Goal: Task Accomplishment & Management: Complete application form

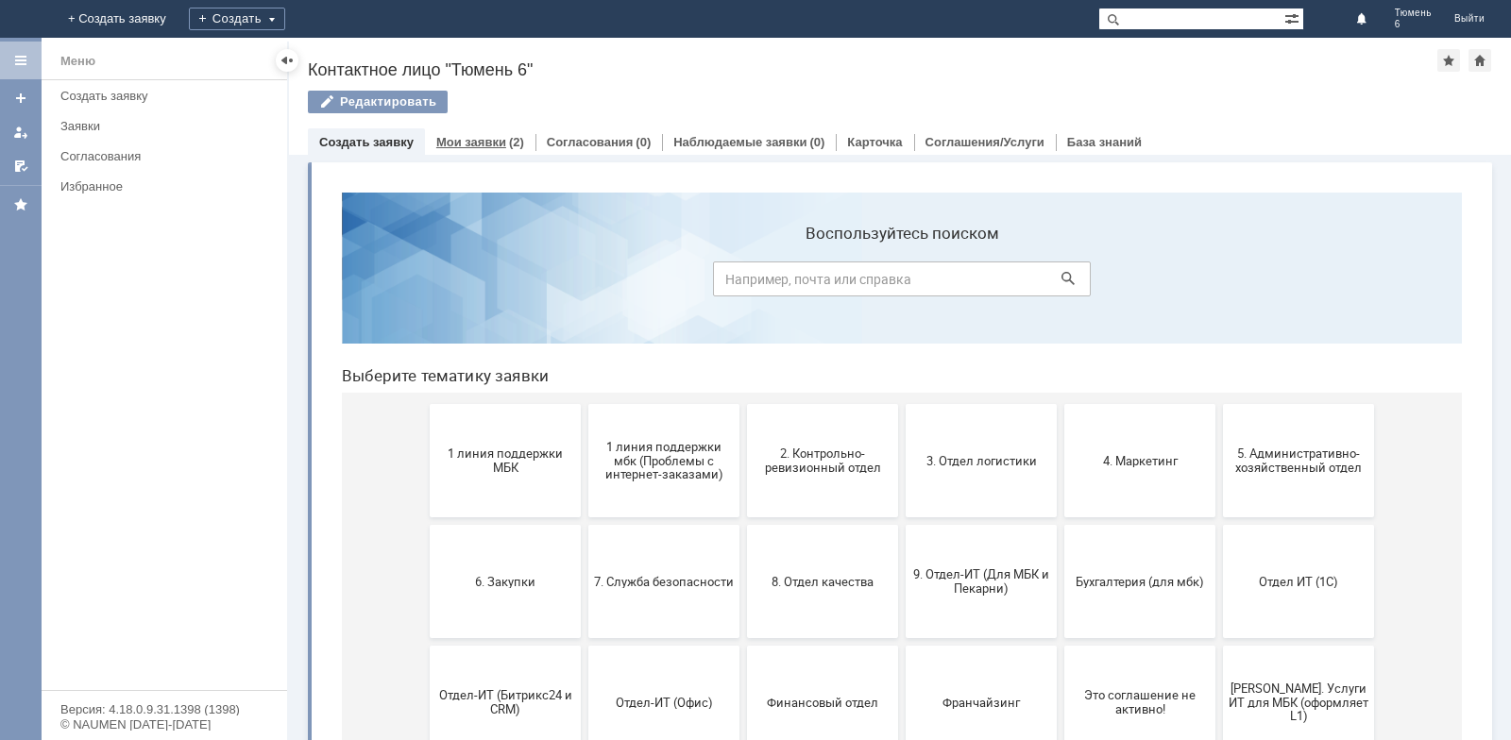
click at [462, 132] on div "Мои заявки (2)" at bounding box center [480, 141] width 111 height 27
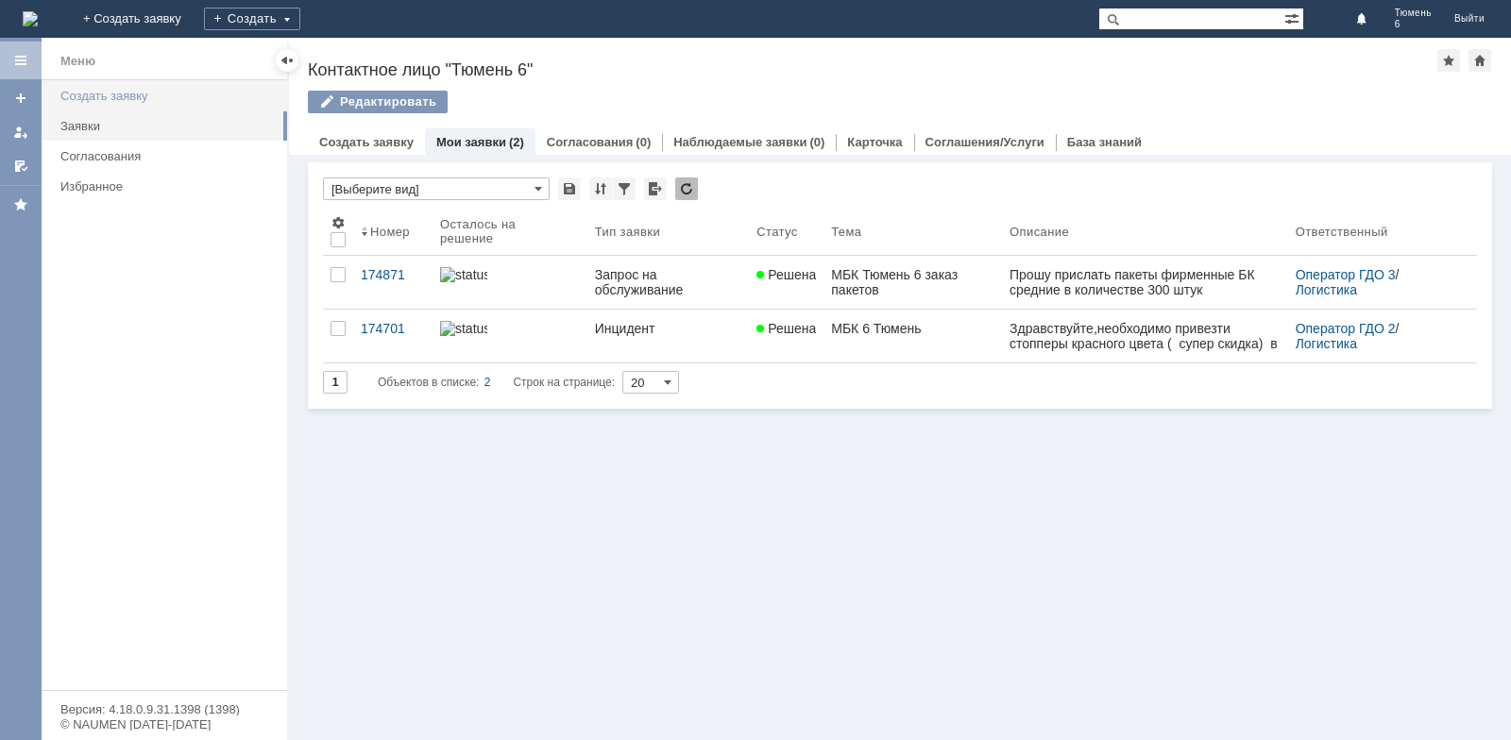
click at [131, 95] on div "Создать заявку" at bounding box center [167, 96] width 215 height 14
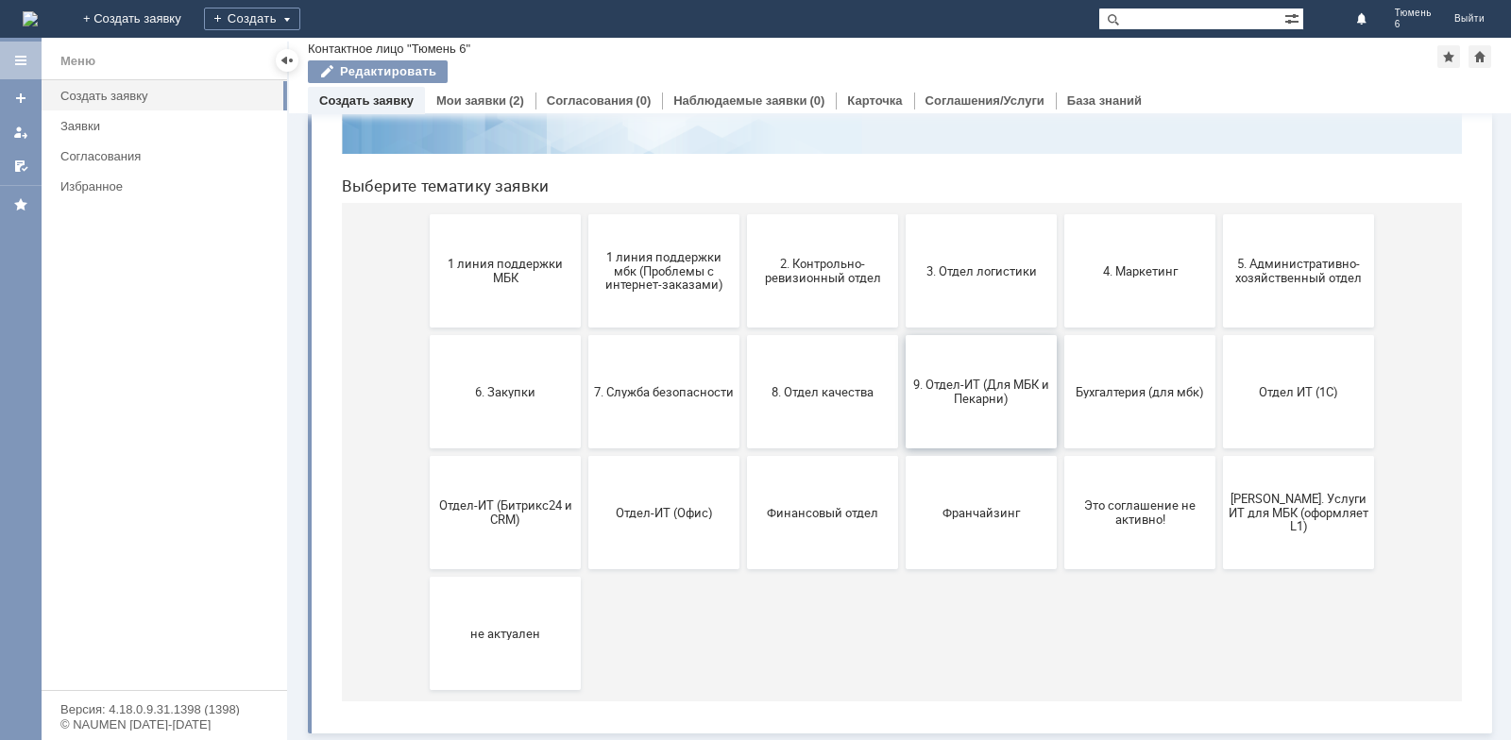
scroll to position [150, 0]
click at [956, 290] on button "3. Отдел логистики" at bounding box center [981, 269] width 151 height 113
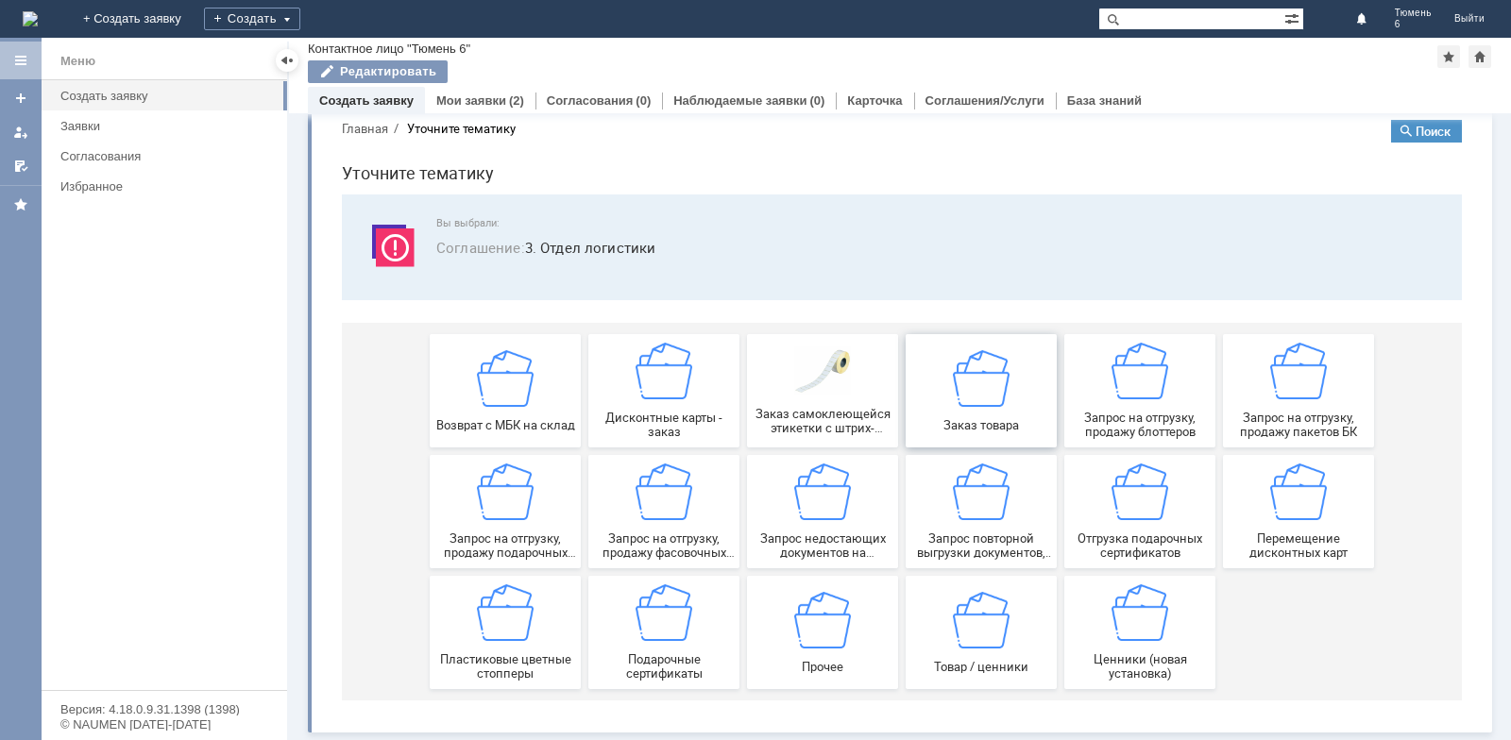
scroll to position [32, 0]
click at [970, 399] on img at bounding box center [981, 377] width 57 height 57
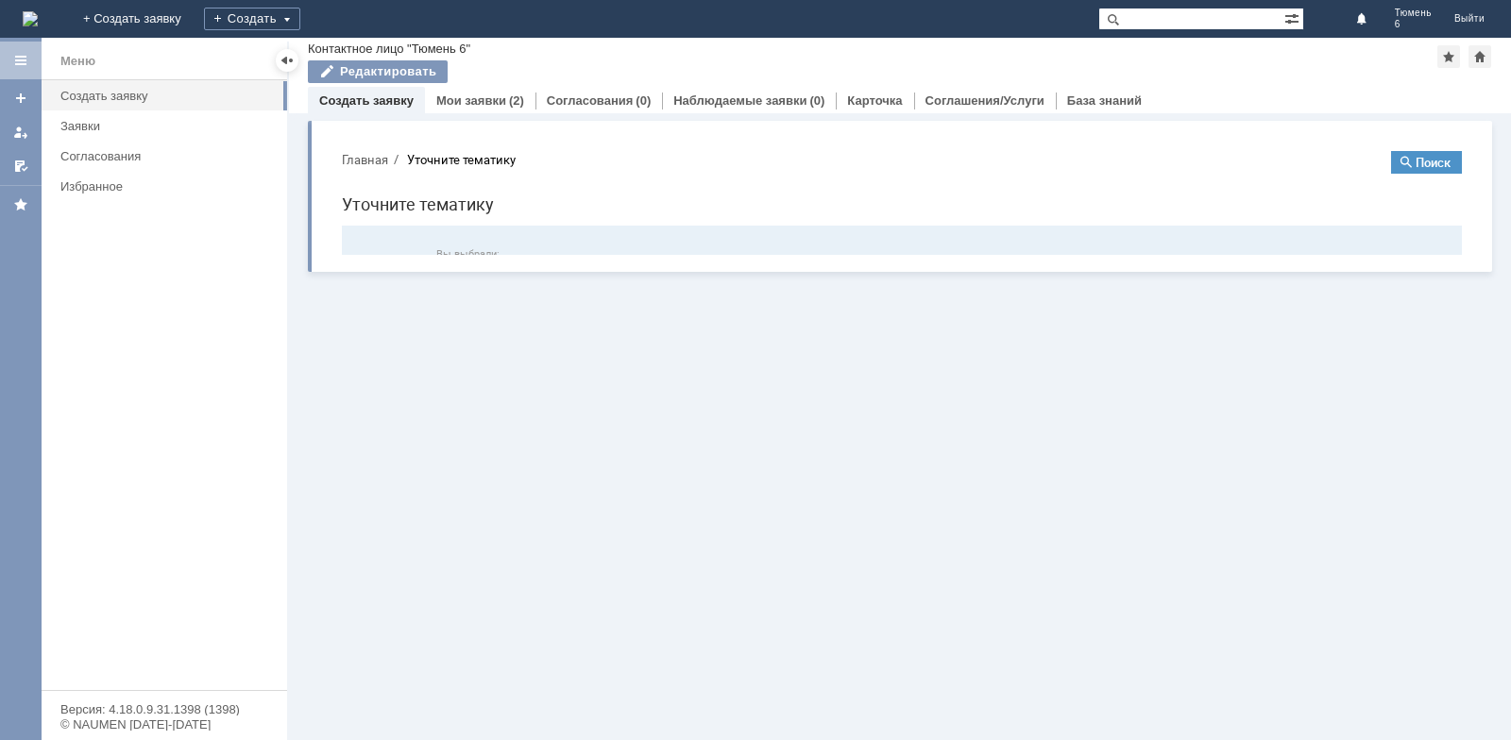
scroll to position [0, 0]
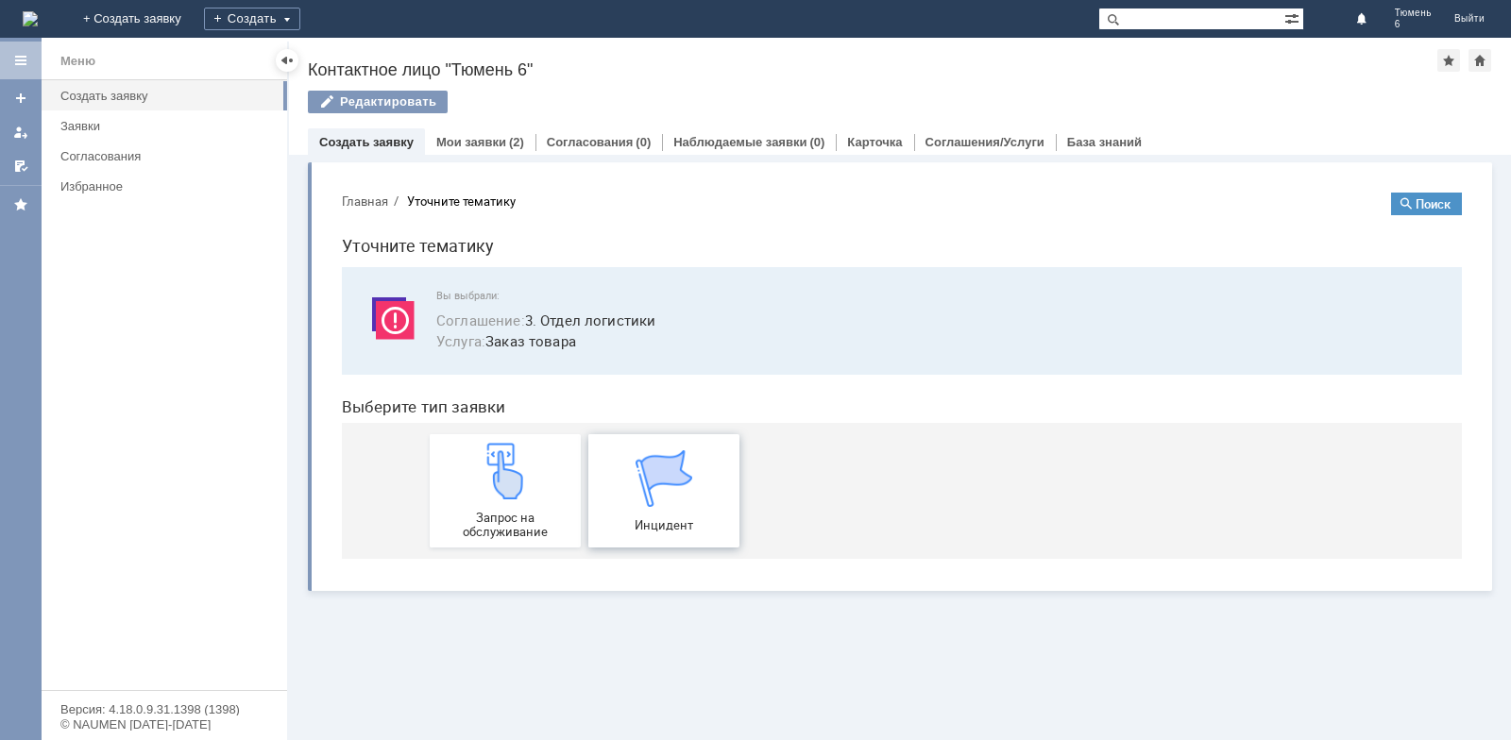
click at [670, 522] on span "Инцидент" at bounding box center [664, 526] width 140 height 14
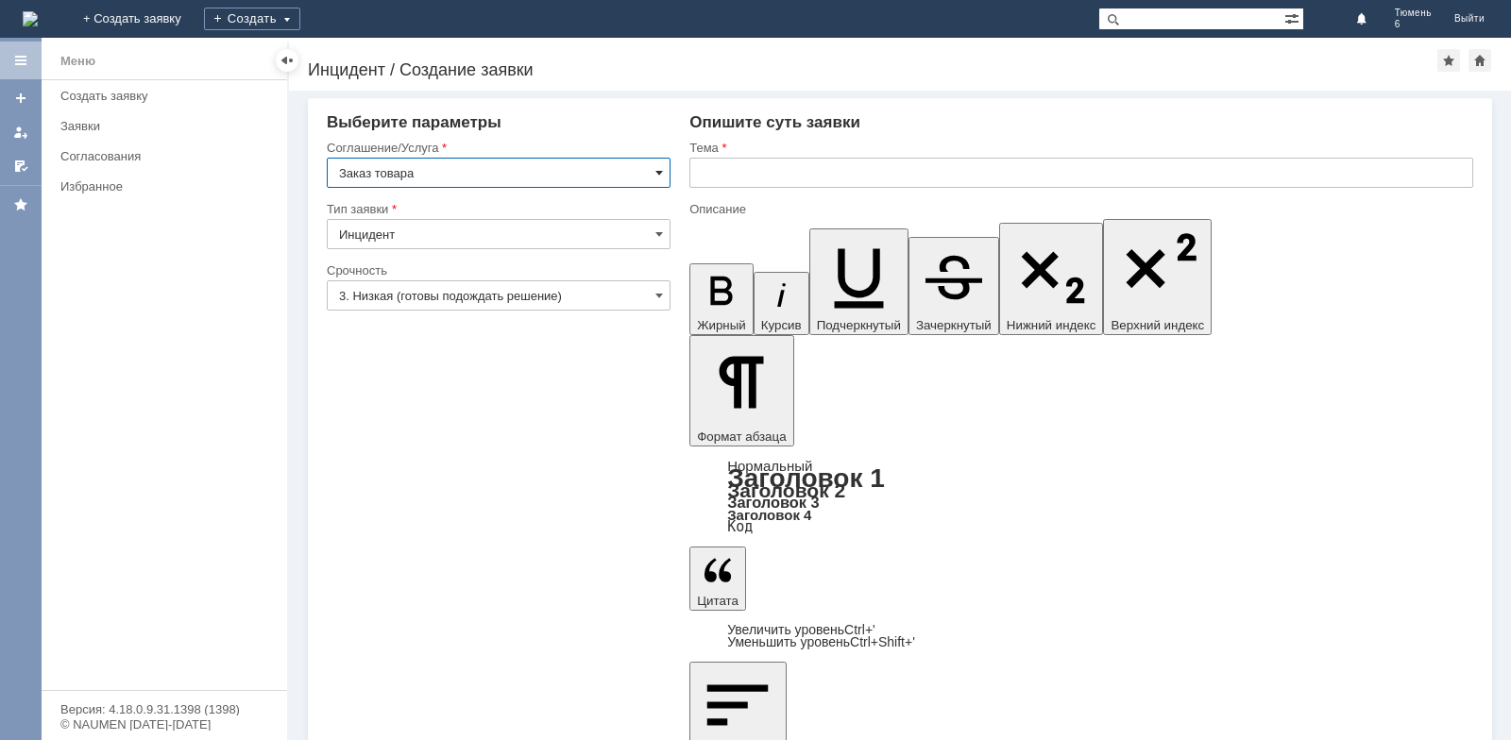
click at [660, 173] on span at bounding box center [659, 172] width 8 height 15
click at [111, 100] on div "Создать заявку" at bounding box center [167, 96] width 215 height 14
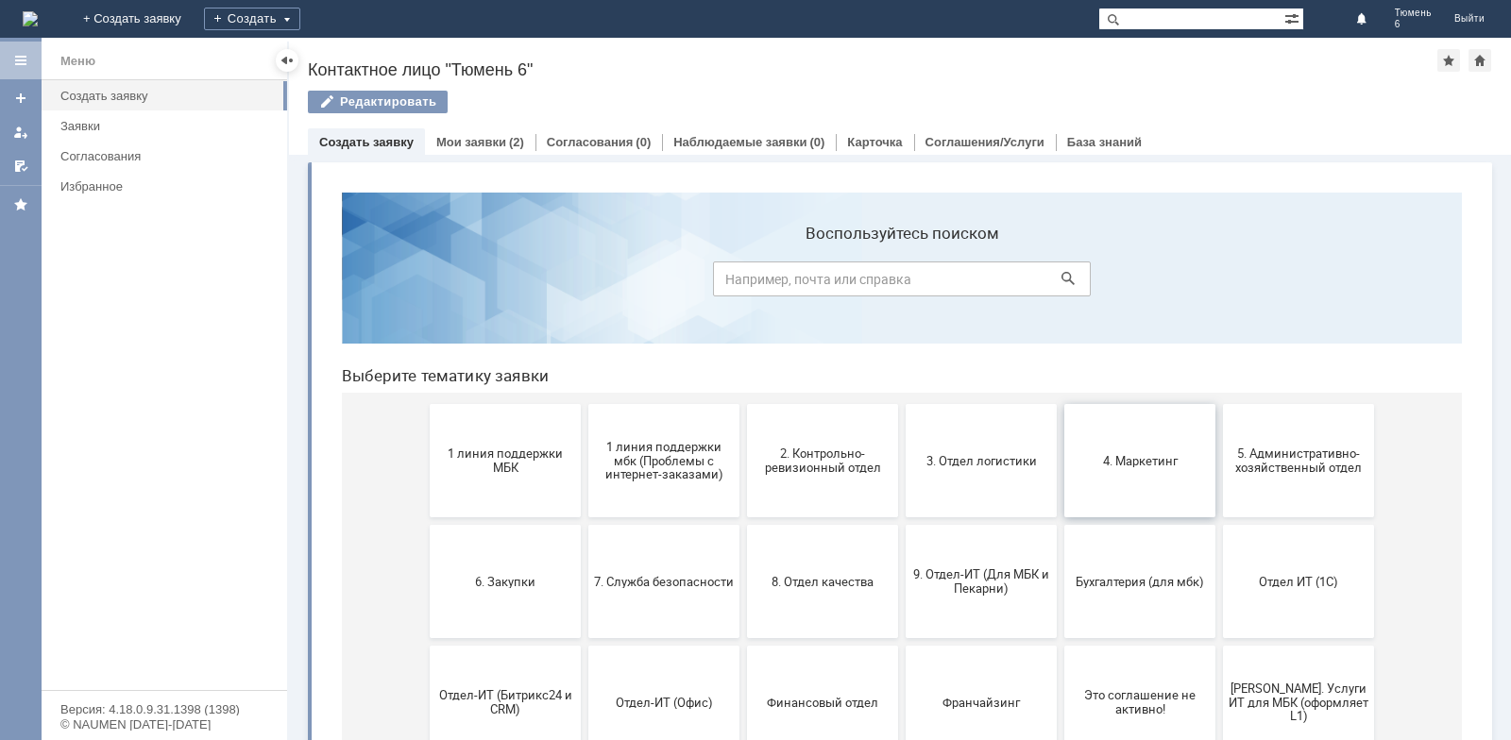
scroll to position [94, 0]
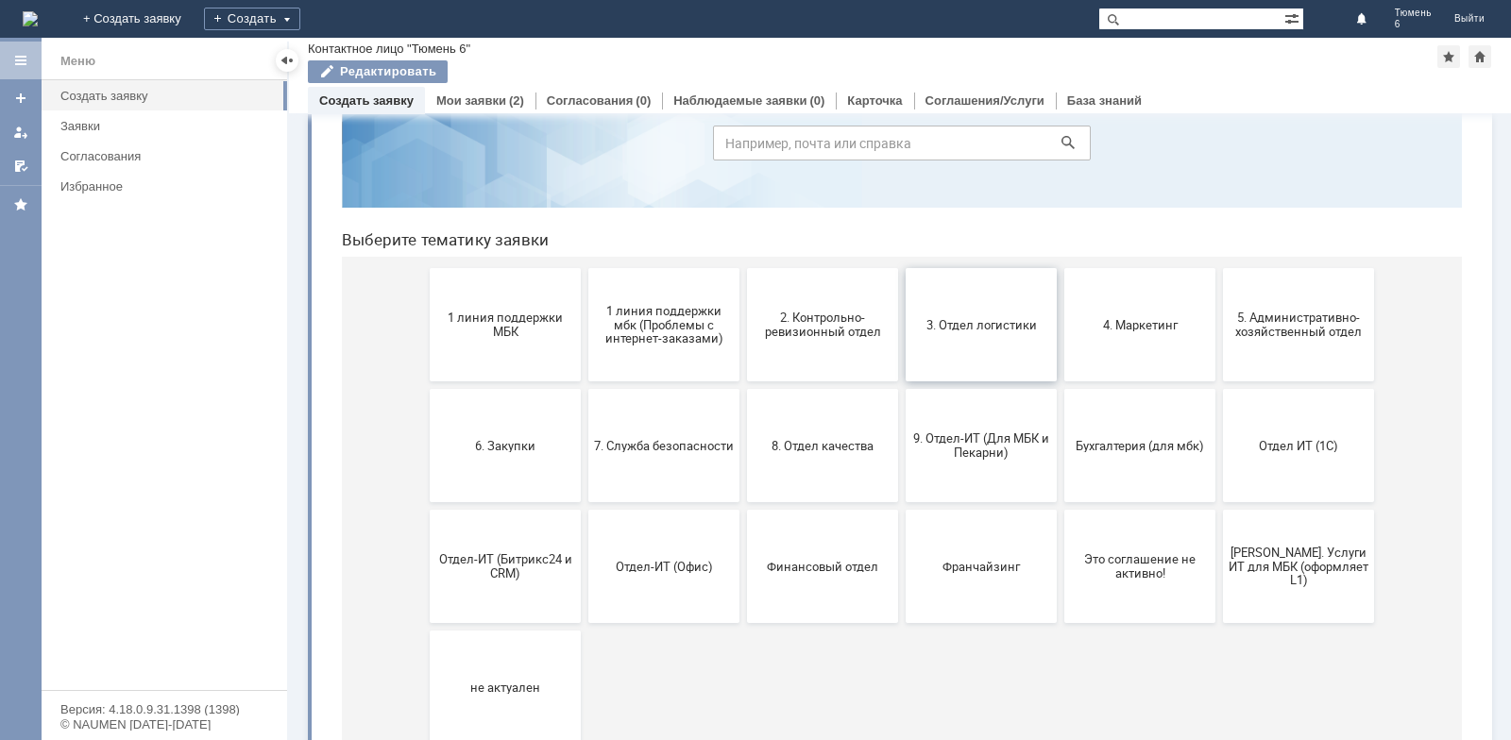
click at [969, 348] on button "3. Отдел логистики" at bounding box center [981, 324] width 151 height 113
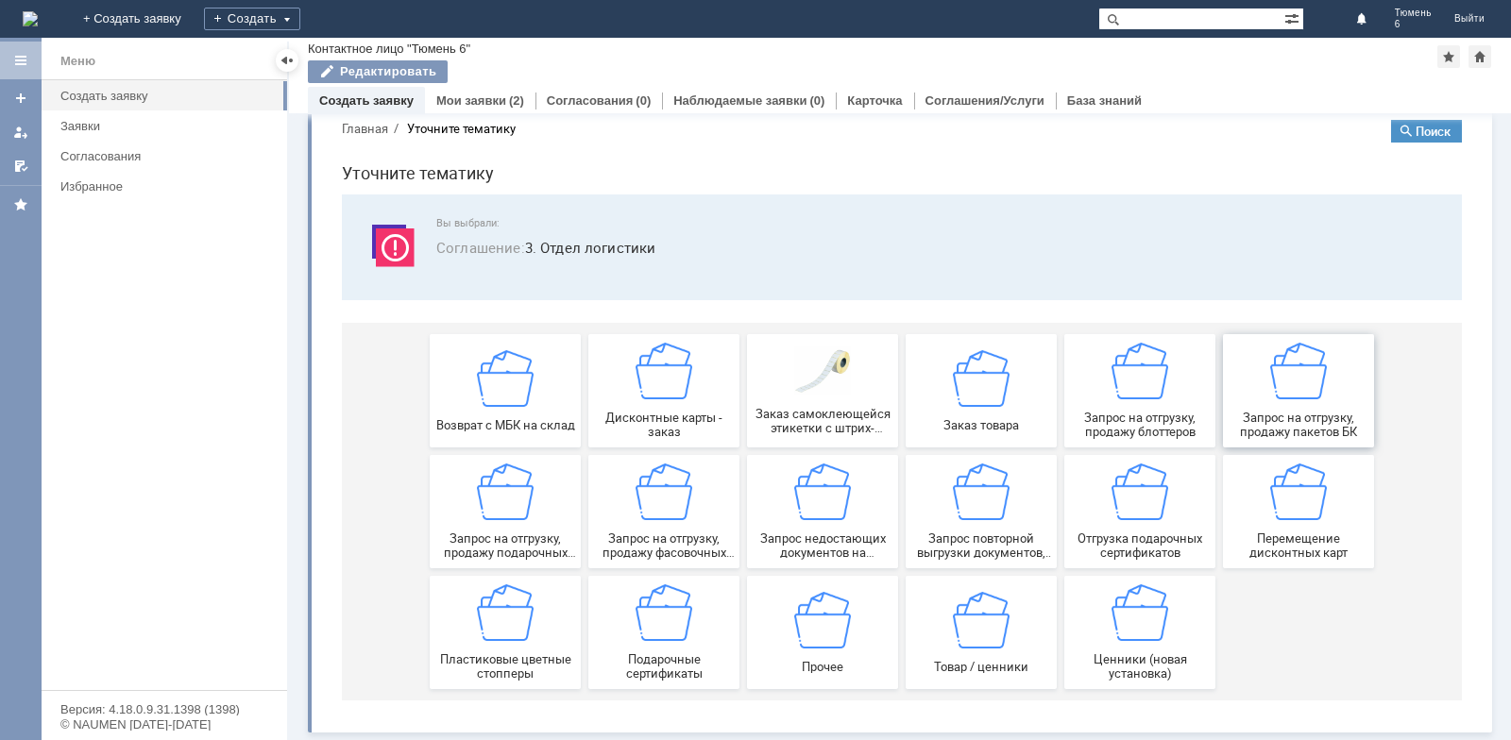
scroll to position [32, 0]
click at [980, 412] on div "Заказ товара" at bounding box center [981, 390] width 140 height 82
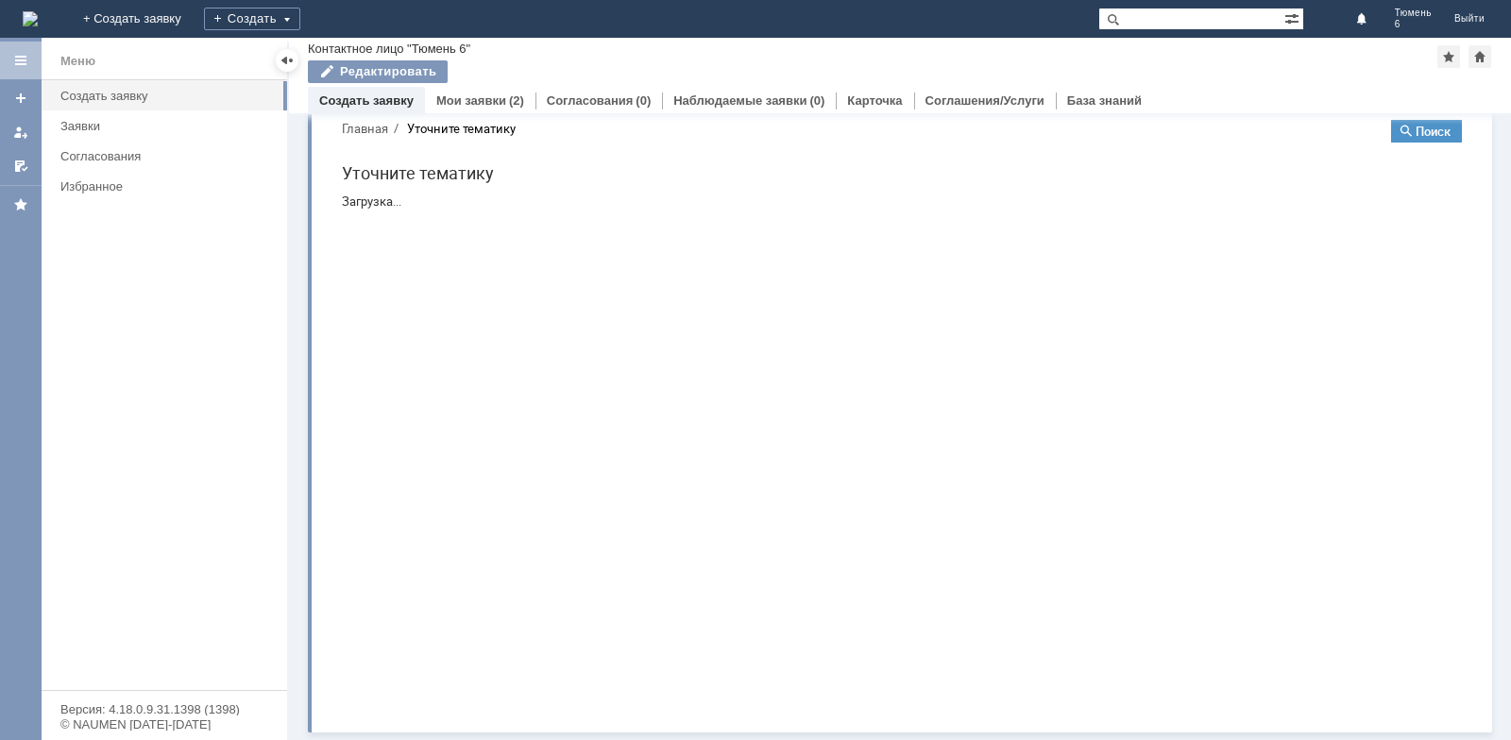
scroll to position [0, 0]
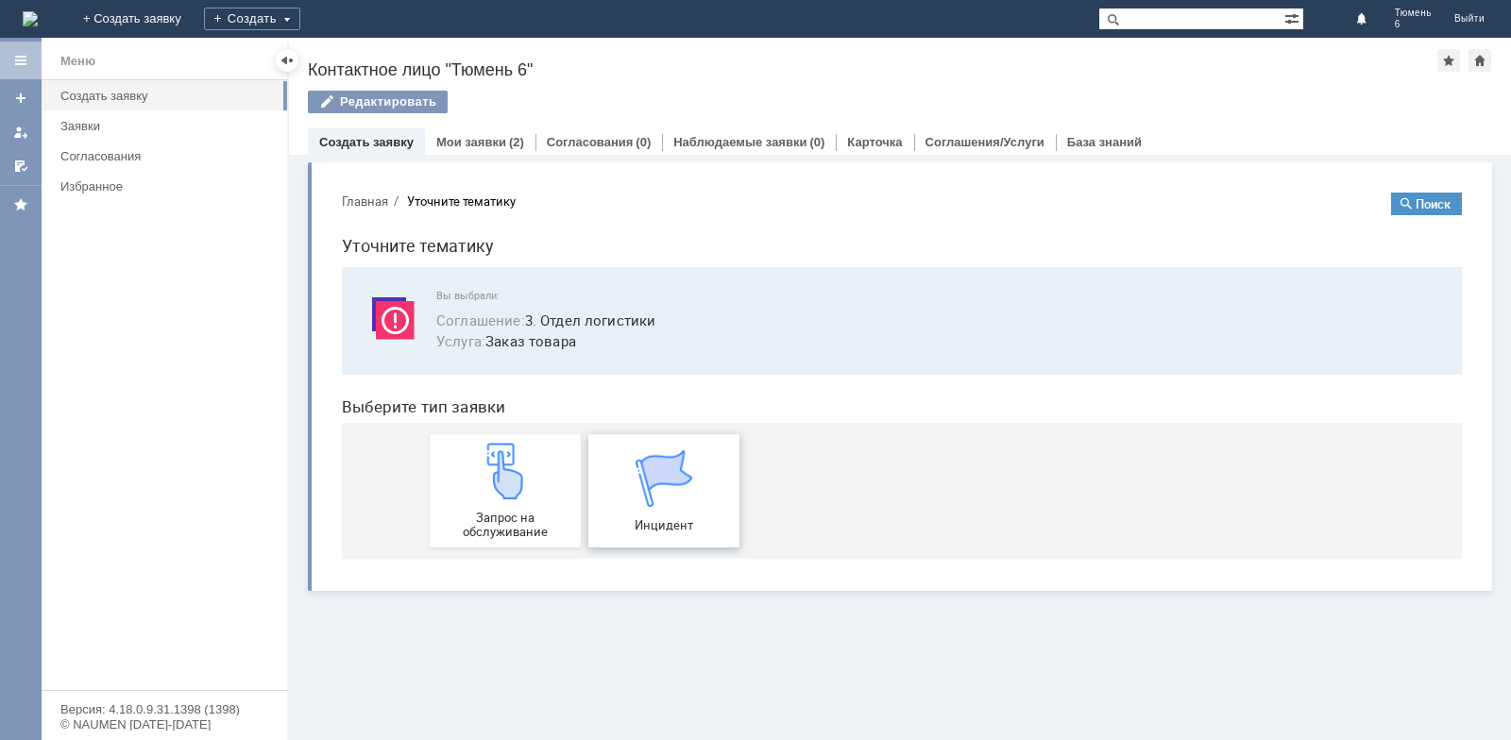
click at [678, 491] on img at bounding box center [664, 479] width 57 height 57
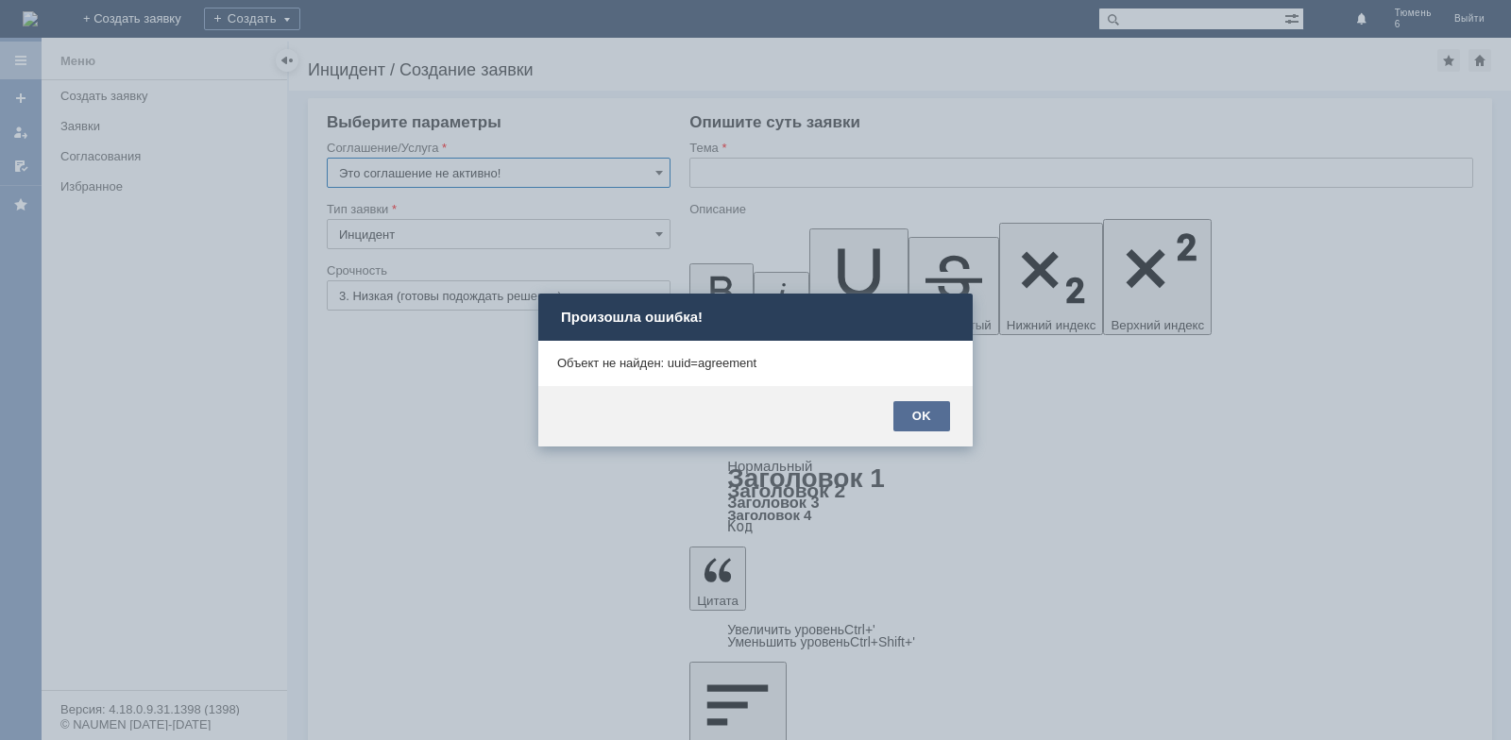
click at [942, 405] on div "OK" at bounding box center [922, 416] width 57 height 30
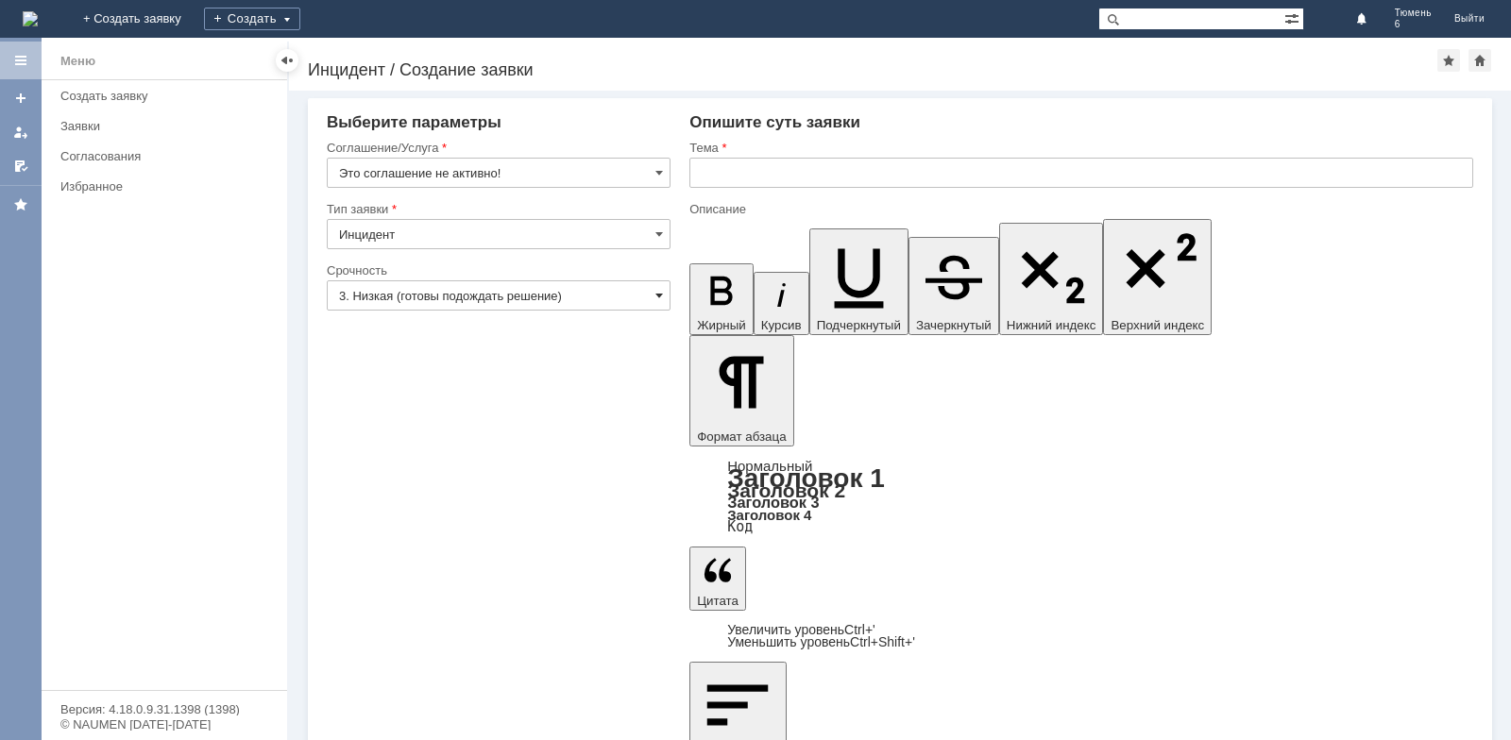
click at [658, 289] on span at bounding box center [659, 295] width 8 height 15
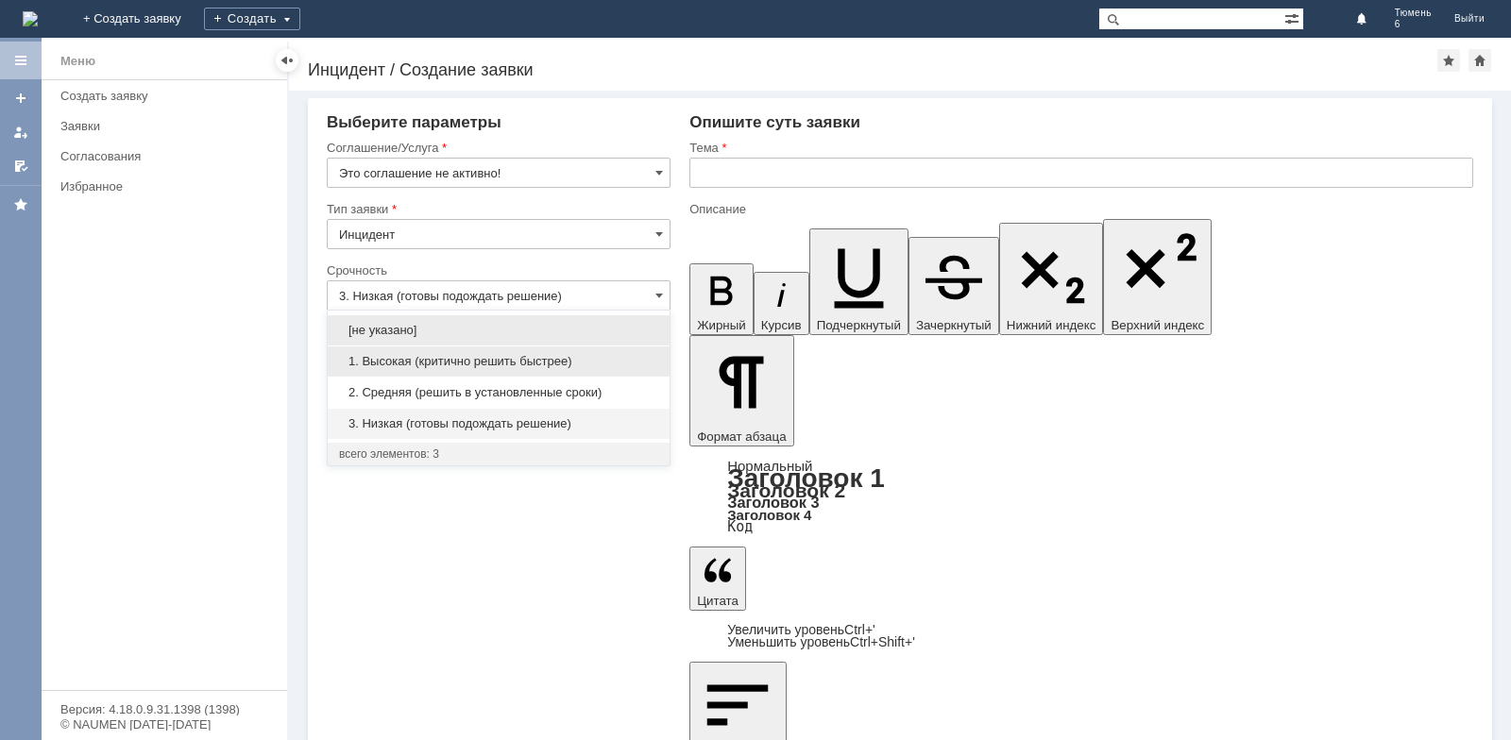
click at [472, 361] on span "1. Высокая (критично решить быстрее)" at bounding box center [498, 361] width 319 height 15
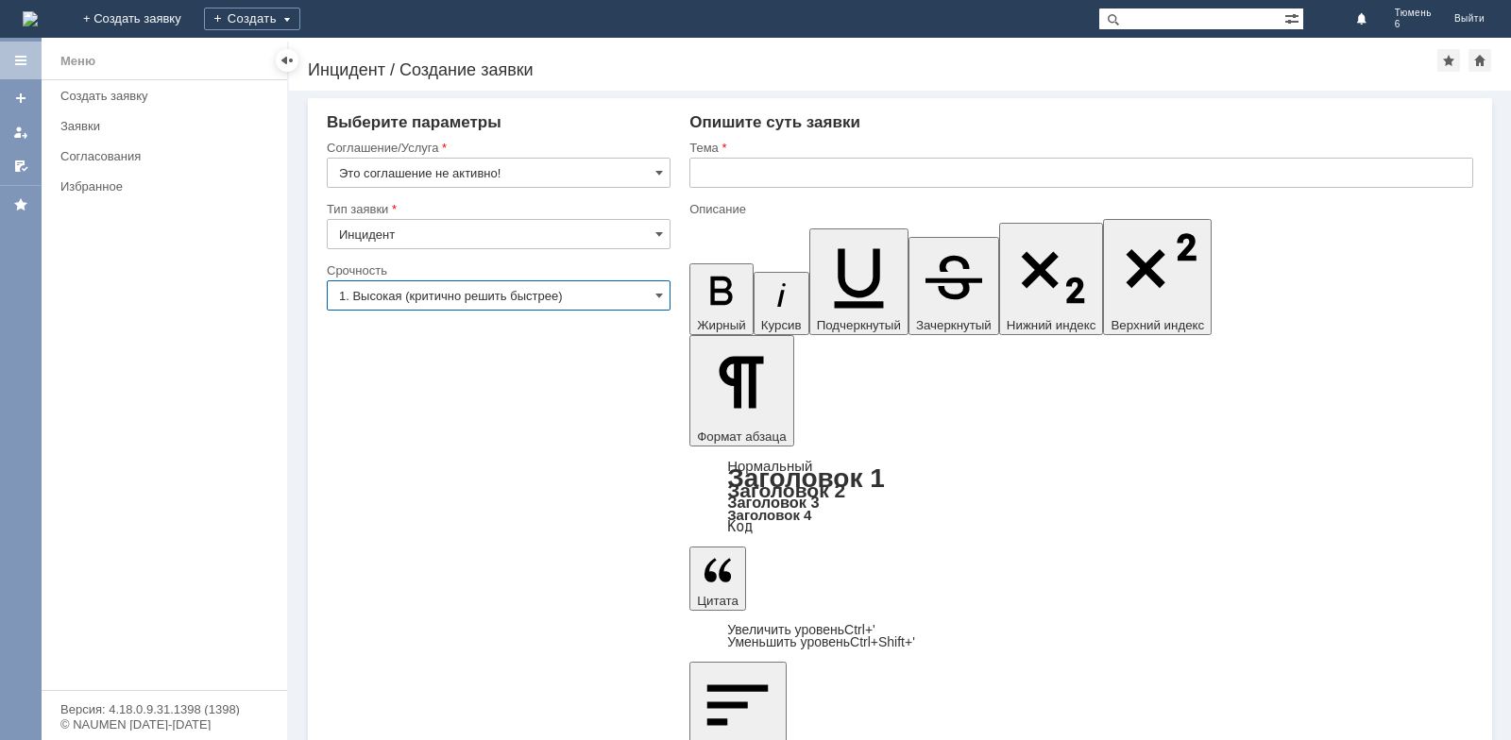
type input "1. Высокая (критично решить быстрее)"
click at [656, 175] on span at bounding box center [659, 172] width 8 height 15
type input "Это соглашение не активно!"
click at [655, 296] on span at bounding box center [659, 295] width 8 height 15
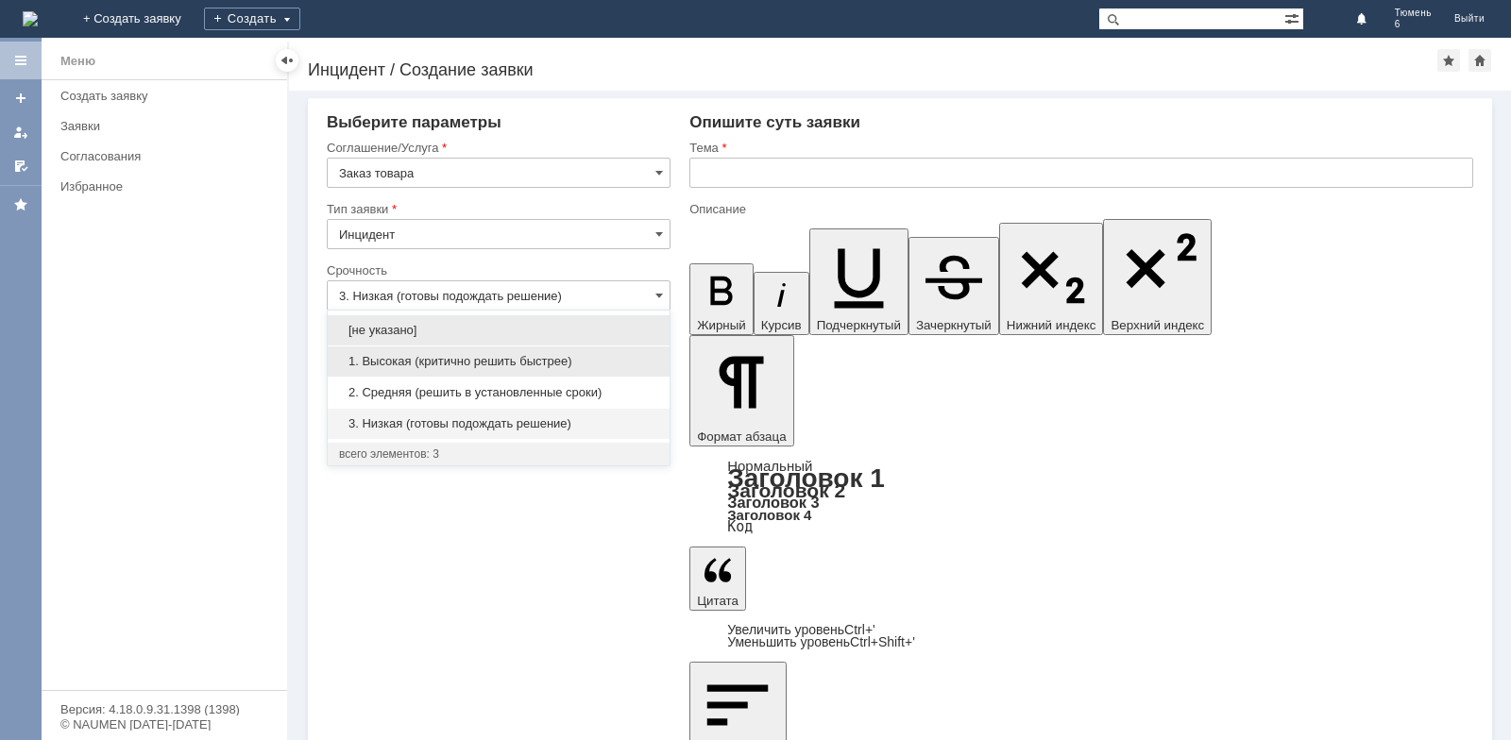
click at [497, 351] on div "1. Высокая (критично решить быстрее)" at bounding box center [499, 362] width 342 height 30
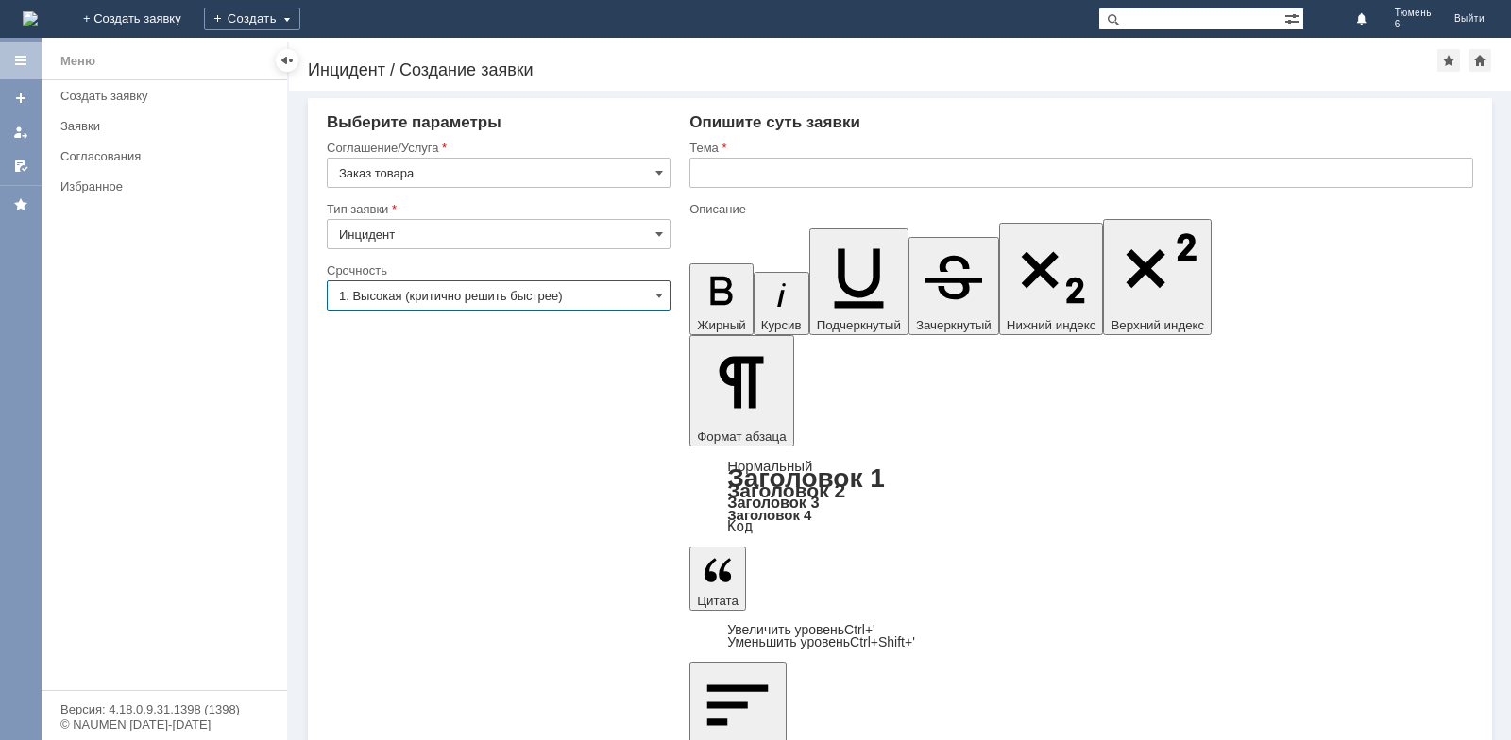
type input "1. Высокая (критично решить быстрее)"
click at [741, 175] on input "text" at bounding box center [1081, 173] width 784 height 30
click at [699, 176] on input "тестер на духи" at bounding box center [1081, 173] width 784 height 30
click at [730, 173] on input "МБК 6 тестер на духи" at bounding box center [1081, 173] width 784 height 30
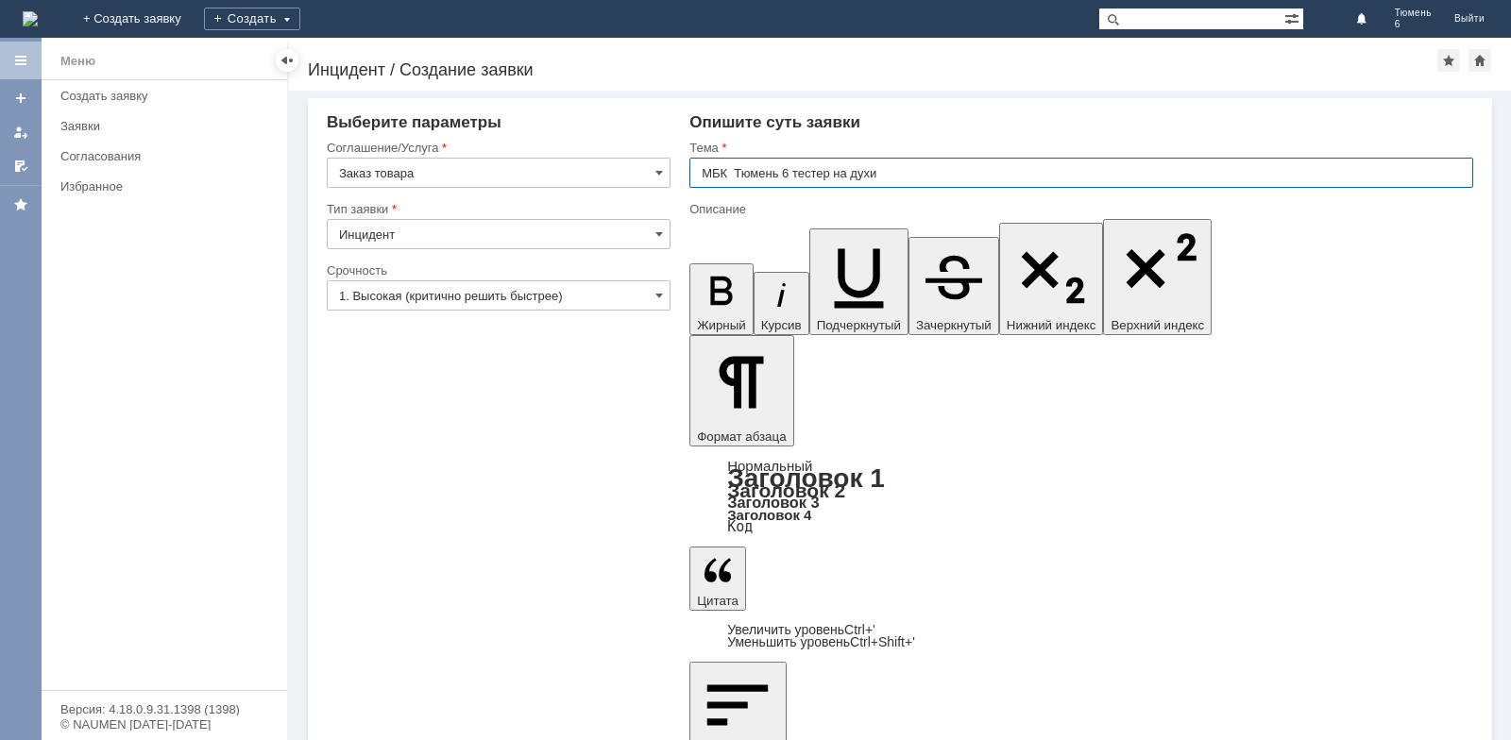
click at [789, 173] on input "МБК Тюмень 6 тестер на духи" at bounding box center [1081, 173] width 784 height 30
click at [864, 178] on input "МБК Тюмень 6 заказ тестер на духи" at bounding box center [1081, 173] width 784 height 30
click at [866, 177] on input "МБК Тюмень 6 заказ тестер на духи" at bounding box center [1081, 173] width 784 height 30
type input "МБК Тюмень 6 заказ тестера на духи"
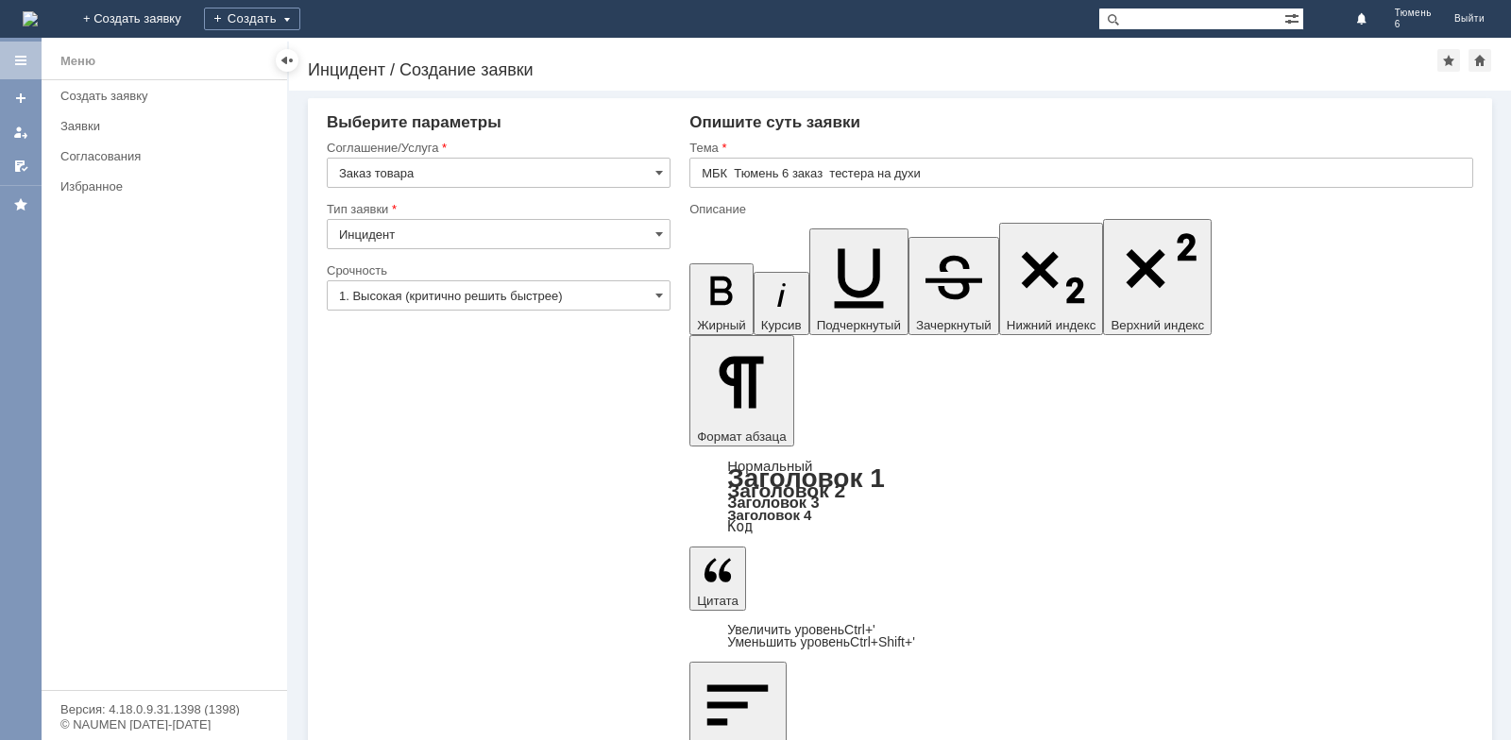
drag, startPoint x: 956, startPoint y: 5089, endPoint x: 983, endPoint y: 5089, distance: 27.4
copy div "Dilis"
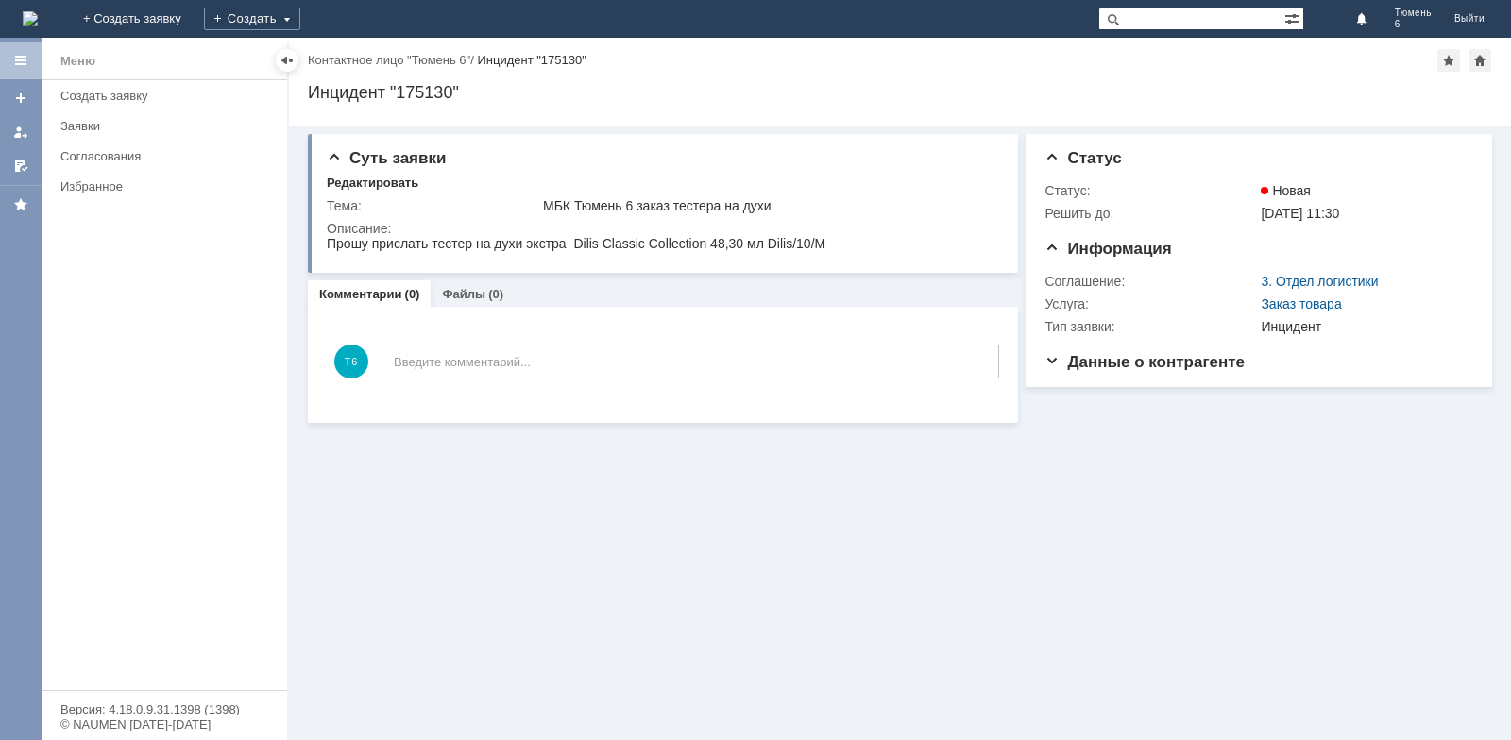
click at [97, 132] on div "Заявки" at bounding box center [167, 126] width 215 height 14
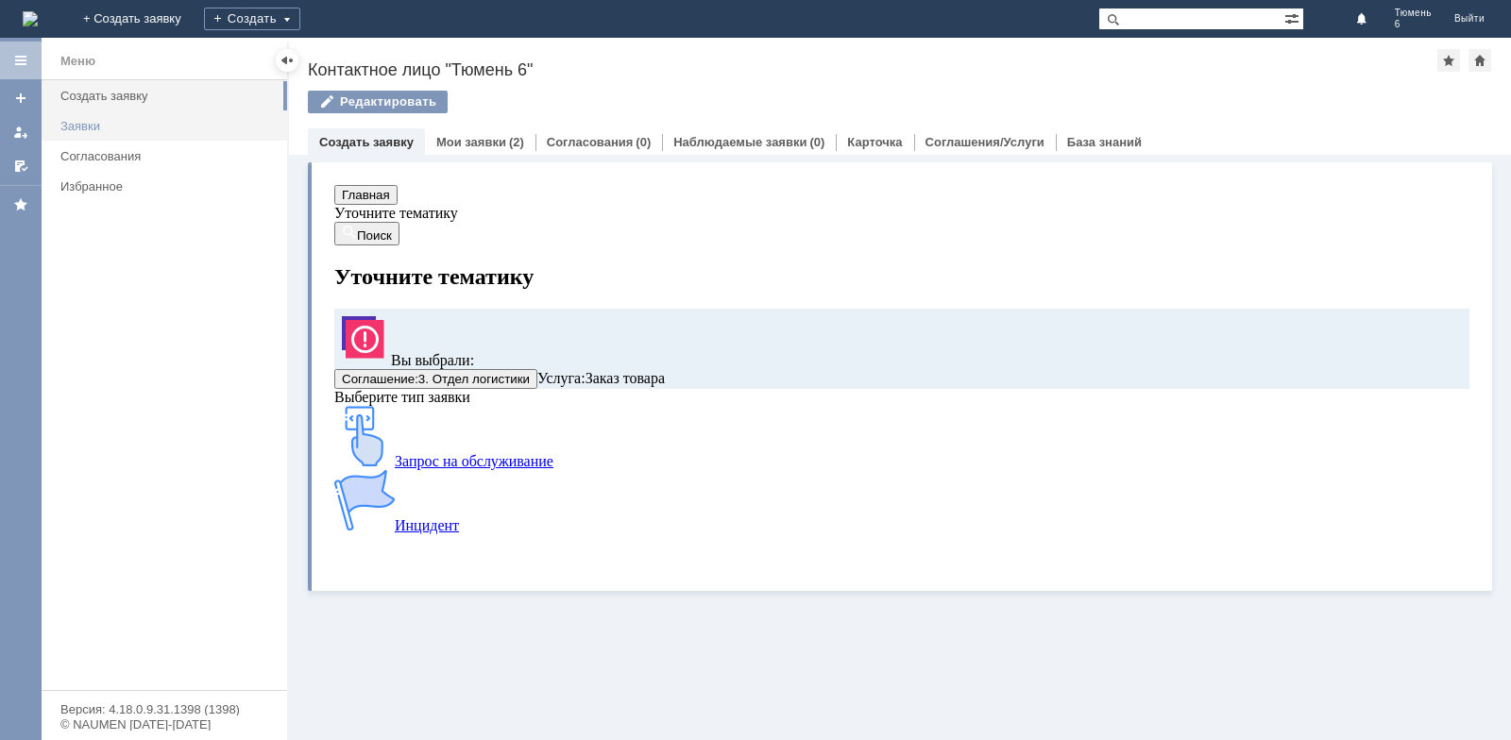
click at [86, 121] on div "Заявки" at bounding box center [167, 126] width 215 height 14
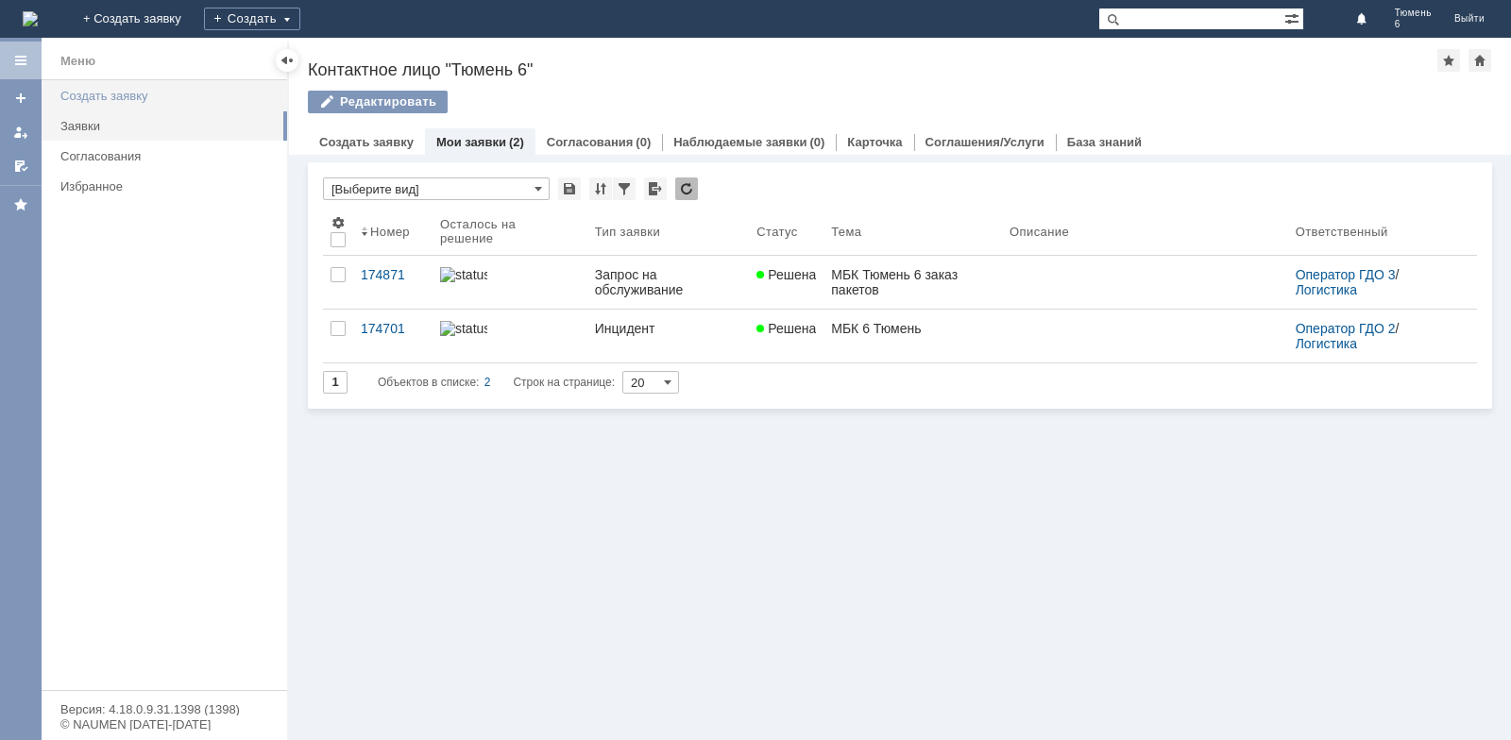
click at [116, 97] on div "Создать заявку" at bounding box center [167, 96] width 215 height 14
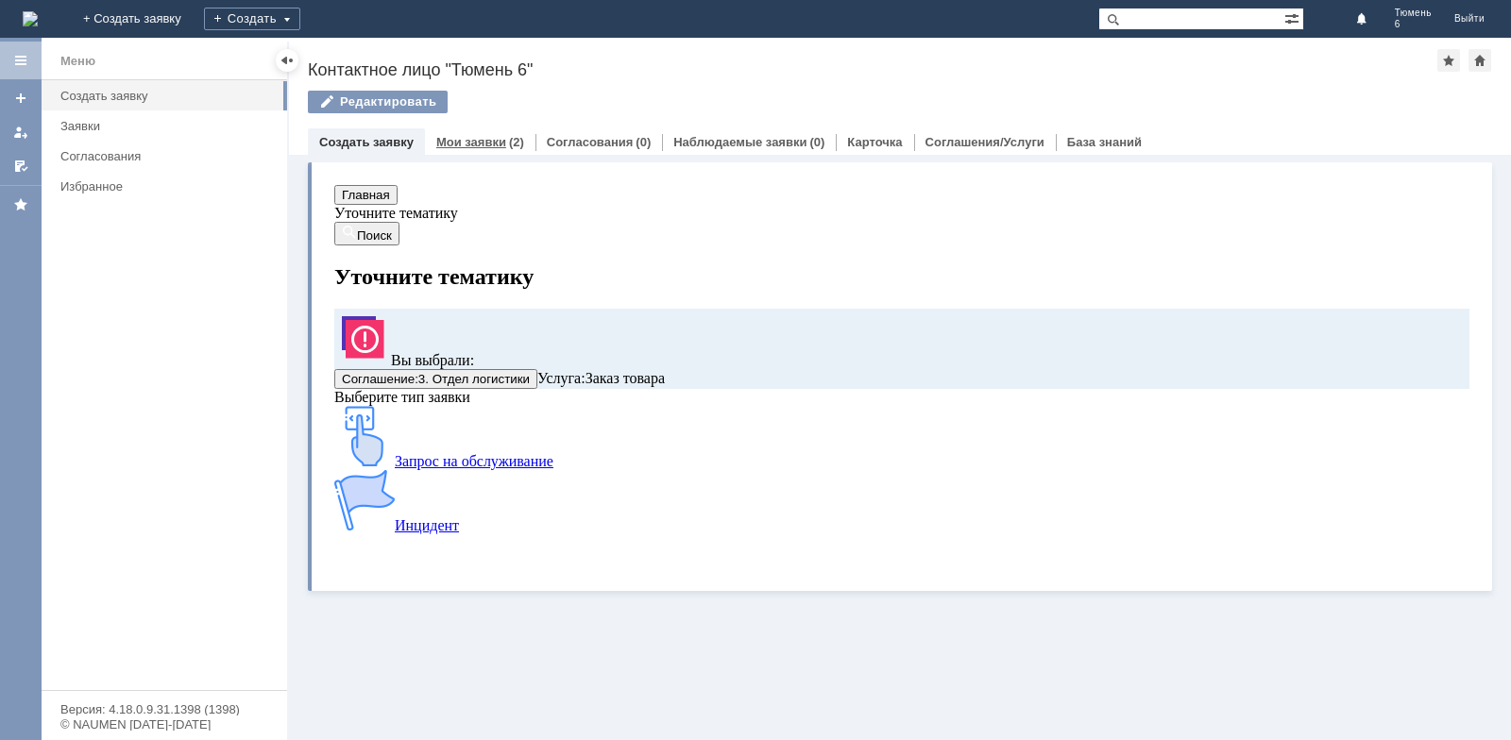
click at [460, 142] on link "Мои заявки" at bounding box center [471, 142] width 70 height 14
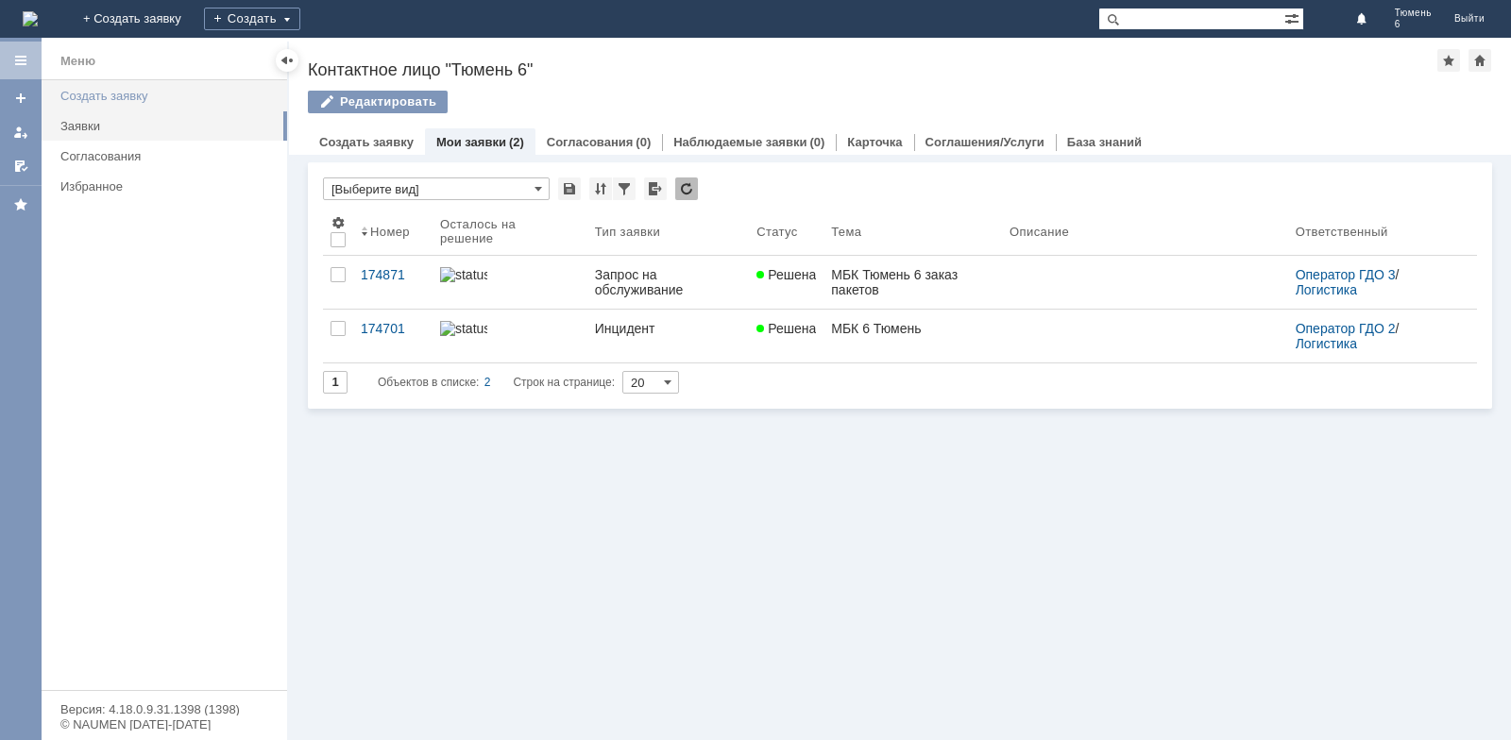
click at [146, 97] on div "Создать заявку" at bounding box center [167, 96] width 215 height 14
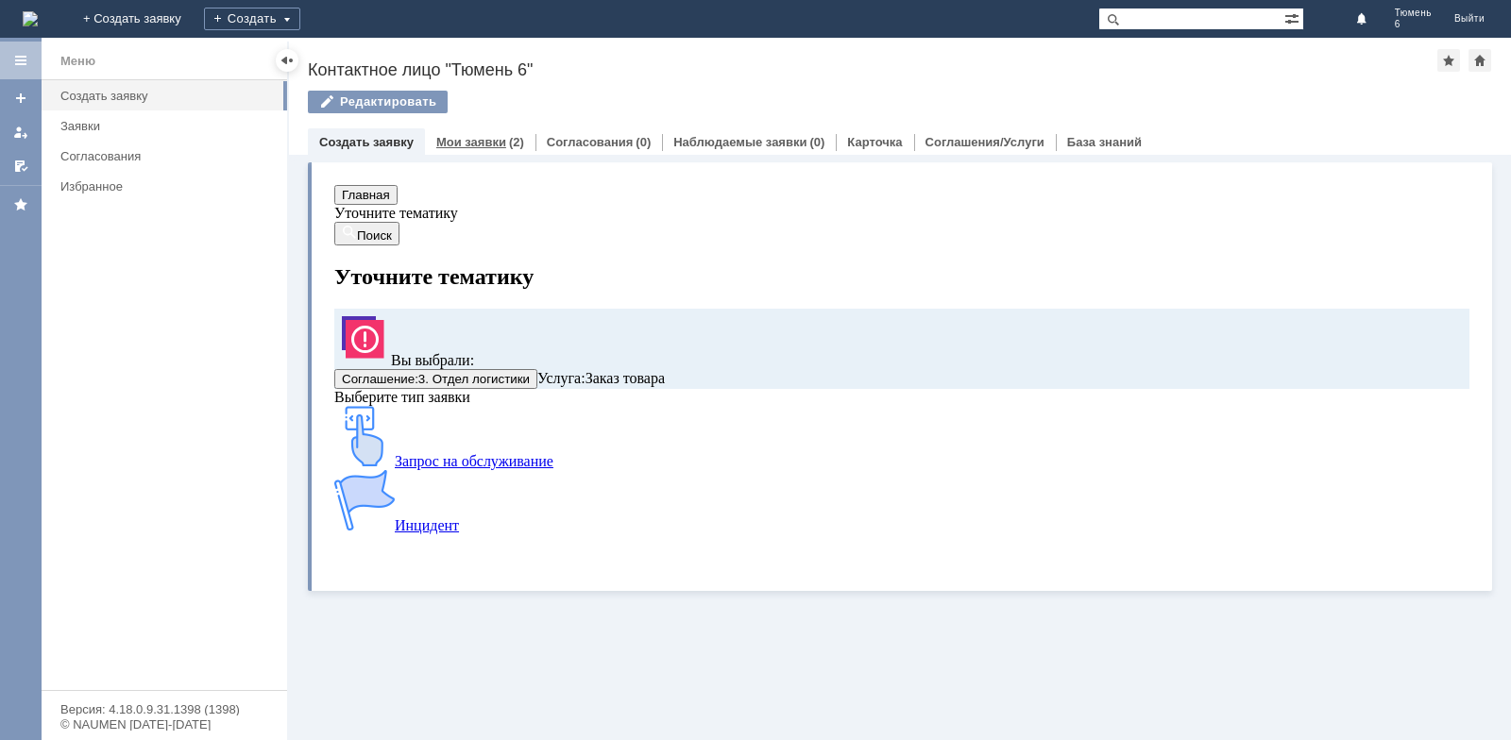
click at [491, 146] on link "Мои заявки" at bounding box center [471, 142] width 70 height 14
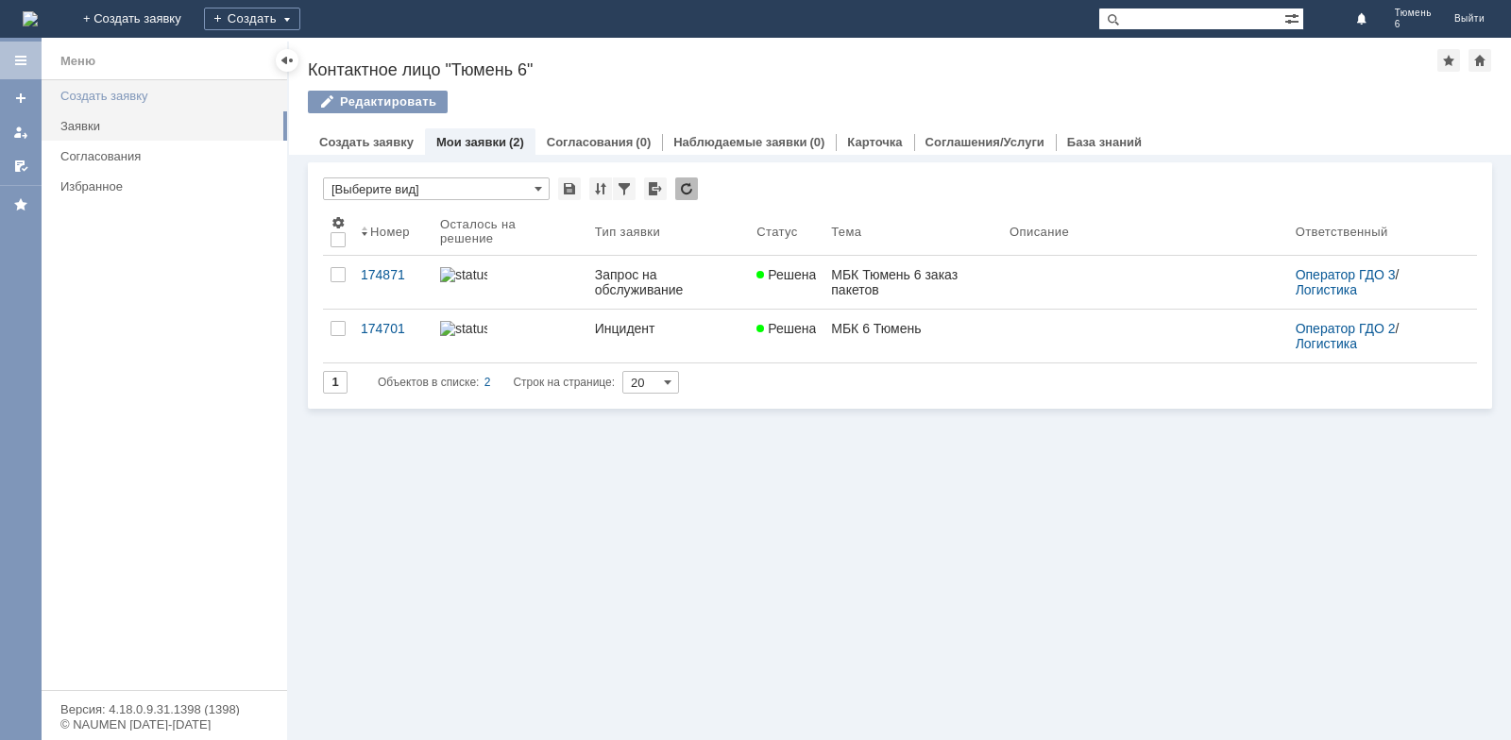
click at [124, 93] on div "Создать заявку" at bounding box center [167, 96] width 215 height 14
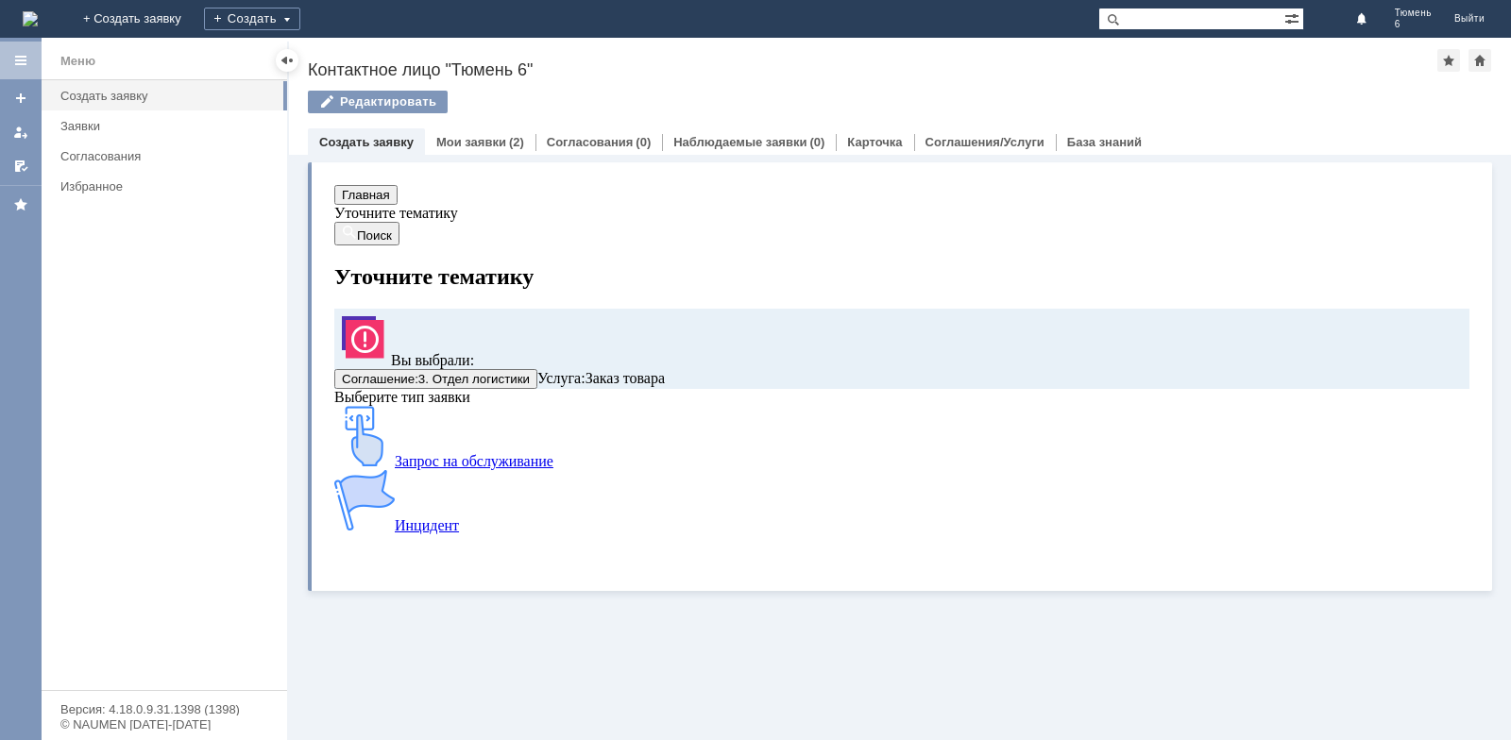
click at [361, 190] on body "Главная Уточните тематику Поиск Уточните тематику Вы выбрали: Соглашение : 3. О…" at bounding box center [901, 359] width 1135 height 349
click at [362, 197] on button "Главная" at bounding box center [365, 195] width 63 height 20
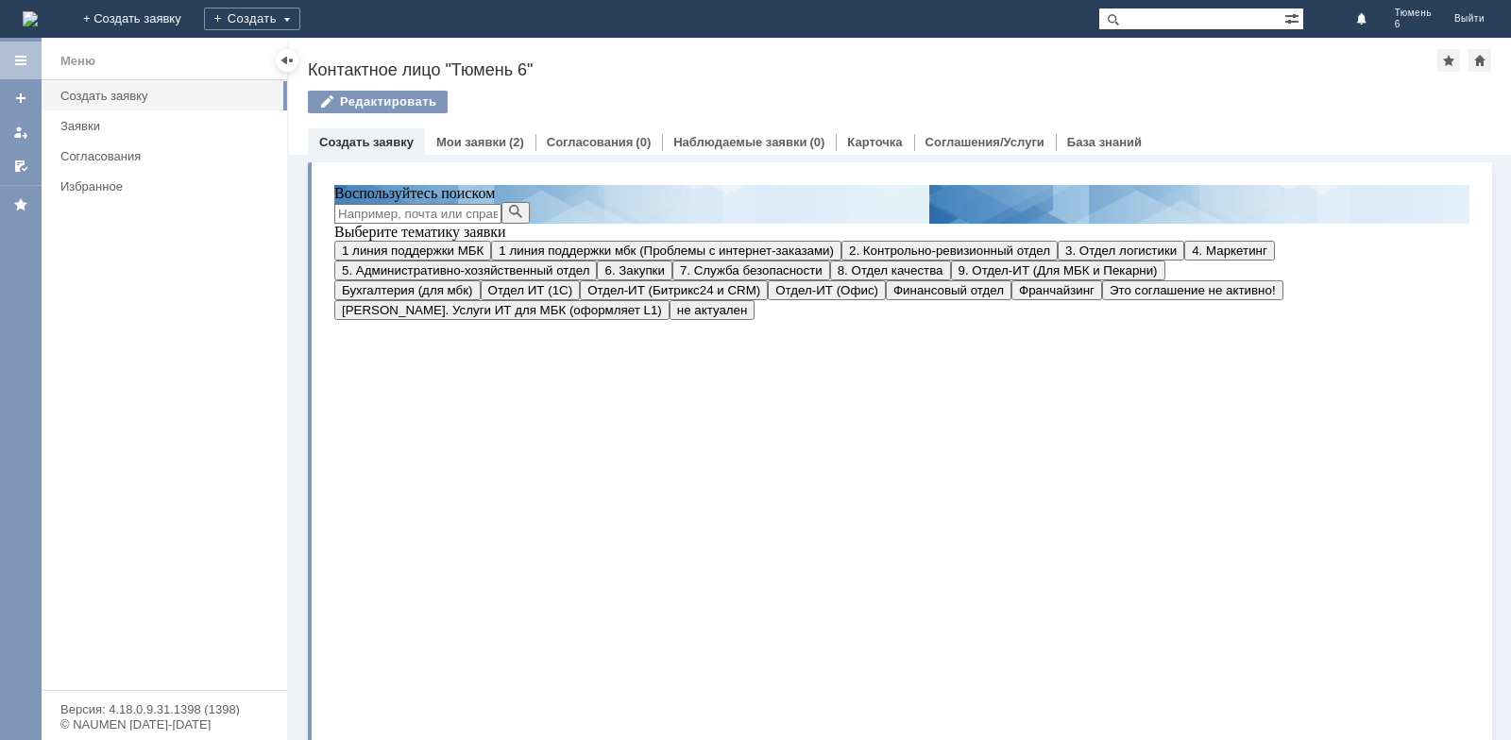
scroll to position [94, 0]
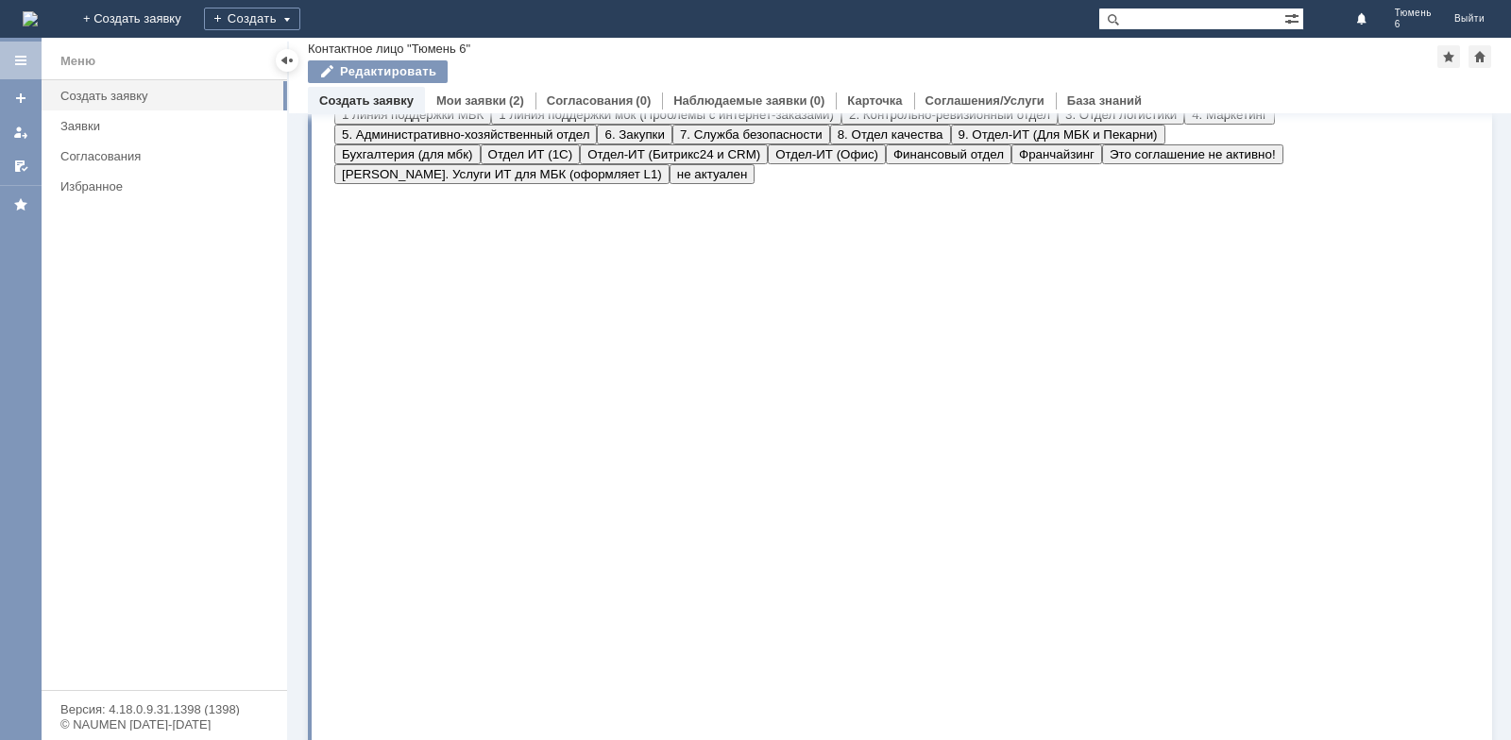
click at [597, 145] on button "6. Закупки" at bounding box center [634, 135] width 75 height 20
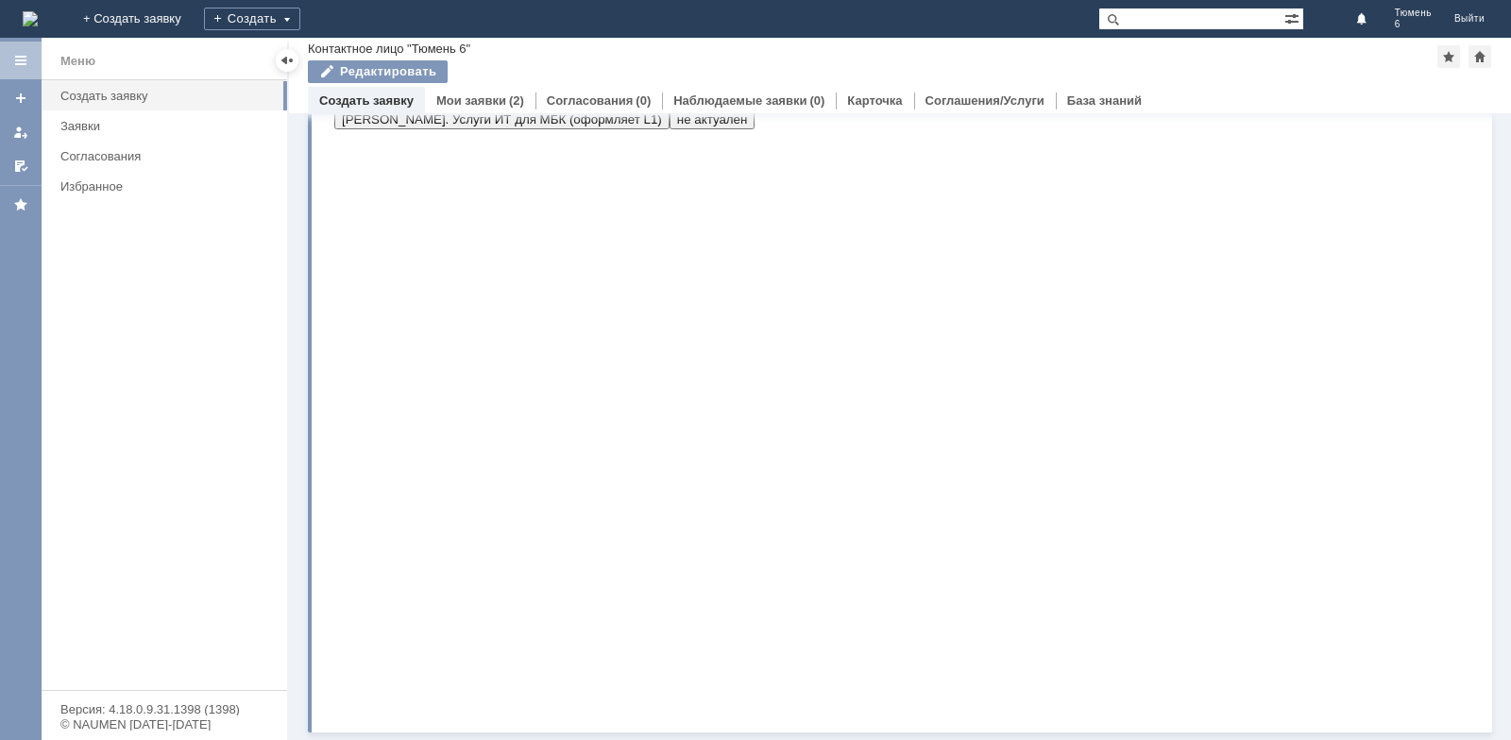
scroll to position [150, 0]
click at [830, 90] on button "8. Отдел качества" at bounding box center [890, 80] width 121 height 20
click at [1149, 107] on span "Это соглашение не активно!" at bounding box center [1193, 100] width 166 height 14
click at [1058, 70] on button "3. Отдел логистики" at bounding box center [1121, 60] width 127 height 20
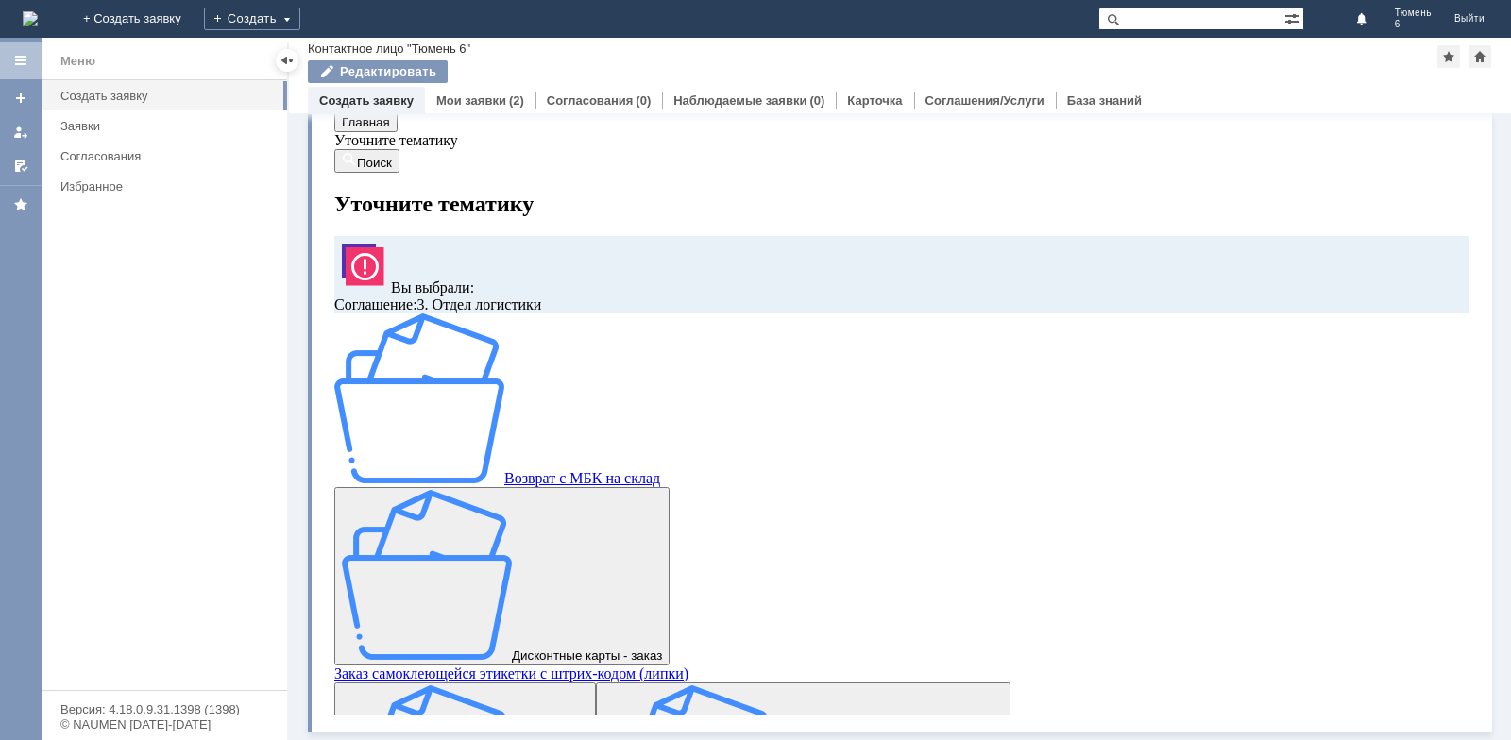
scroll to position [32, 0]
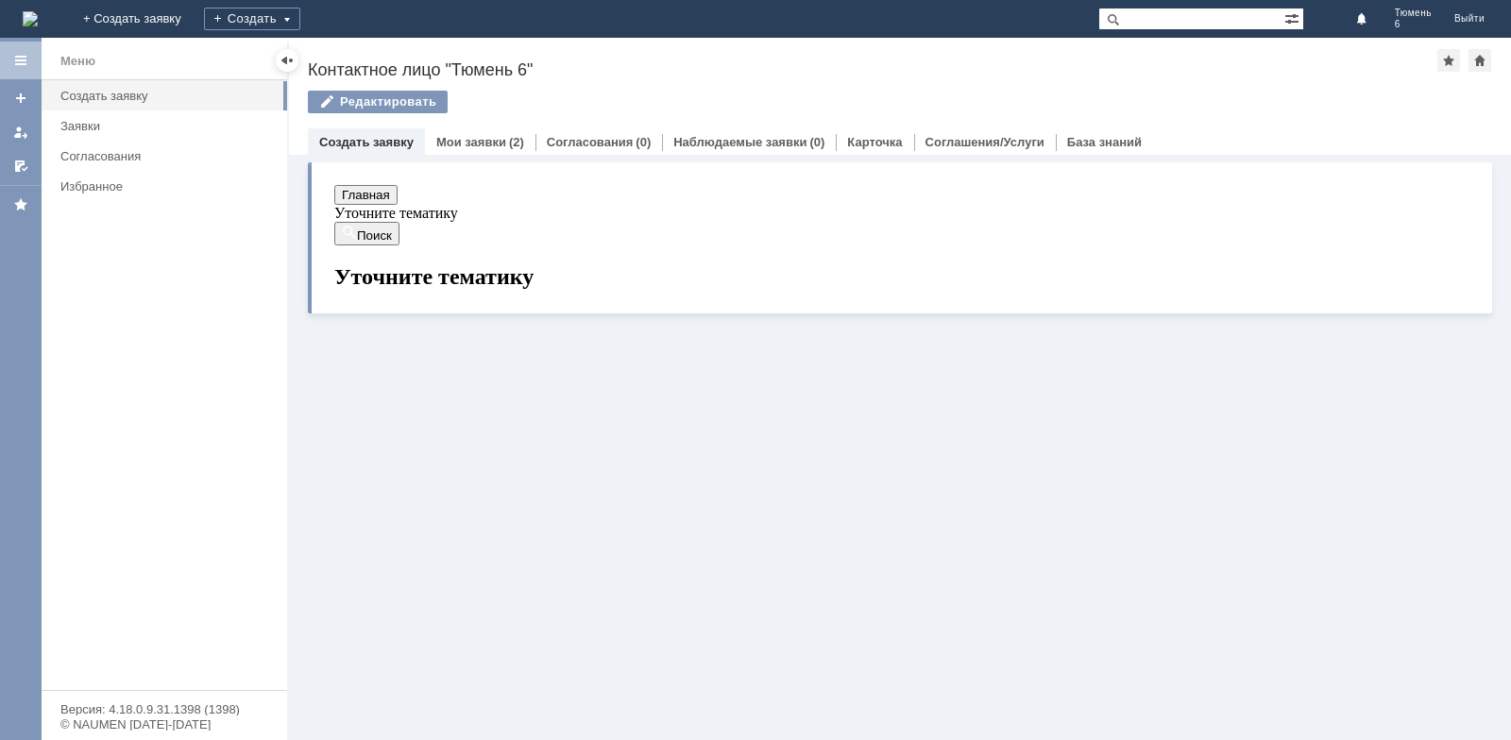
scroll to position [0, 0]
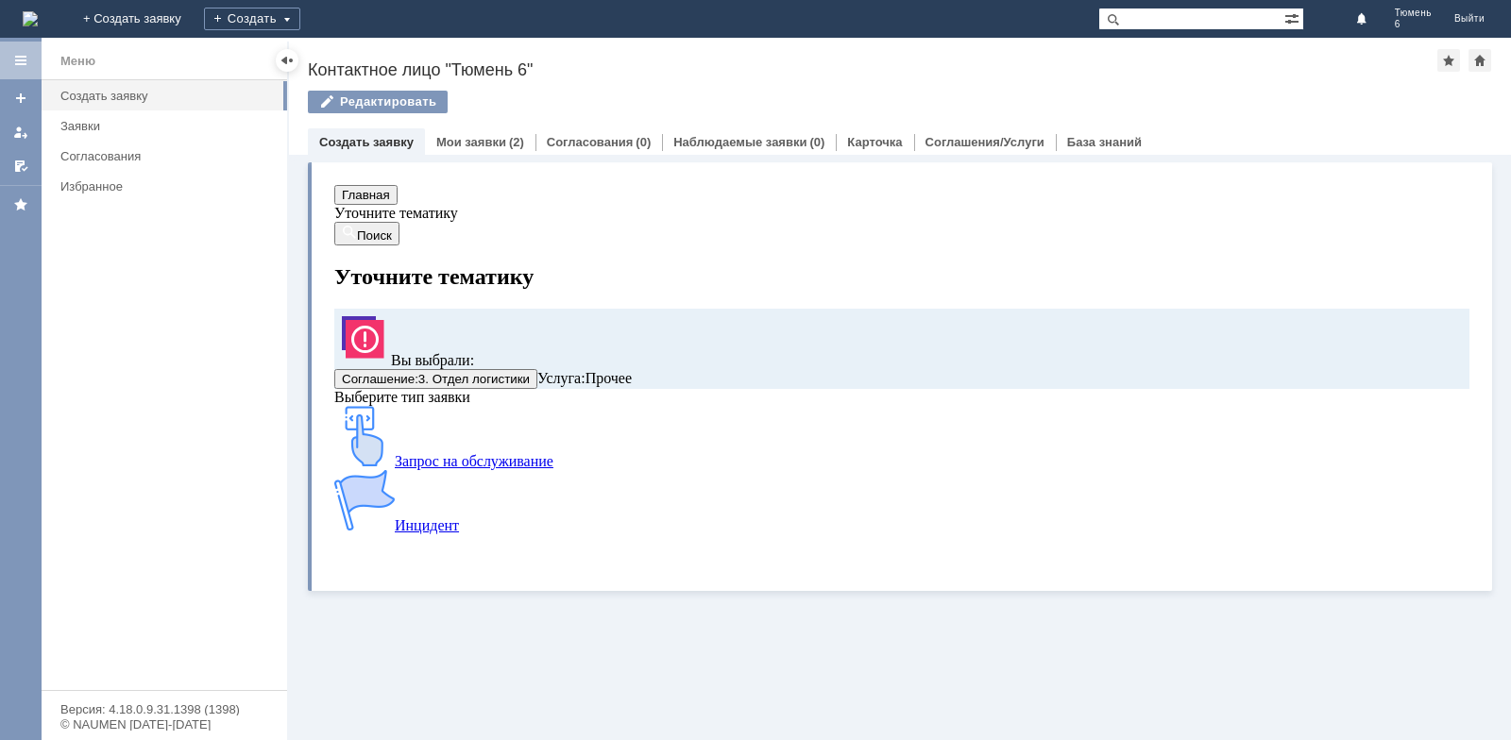
click at [678, 509] on div "Инцидент" at bounding box center [810, 502] width 952 height 64
click at [395, 485] on img at bounding box center [364, 500] width 60 height 60
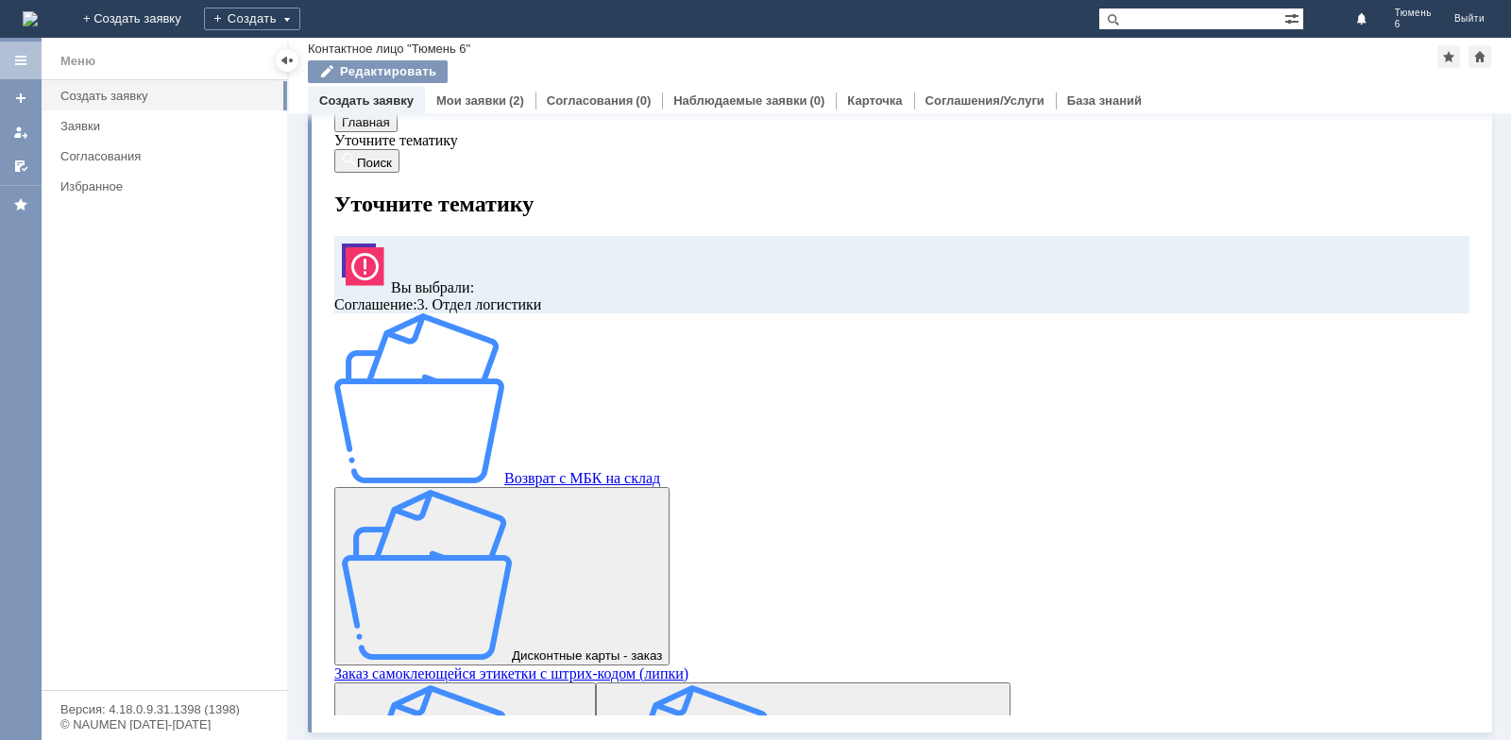
scroll to position [32, 0]
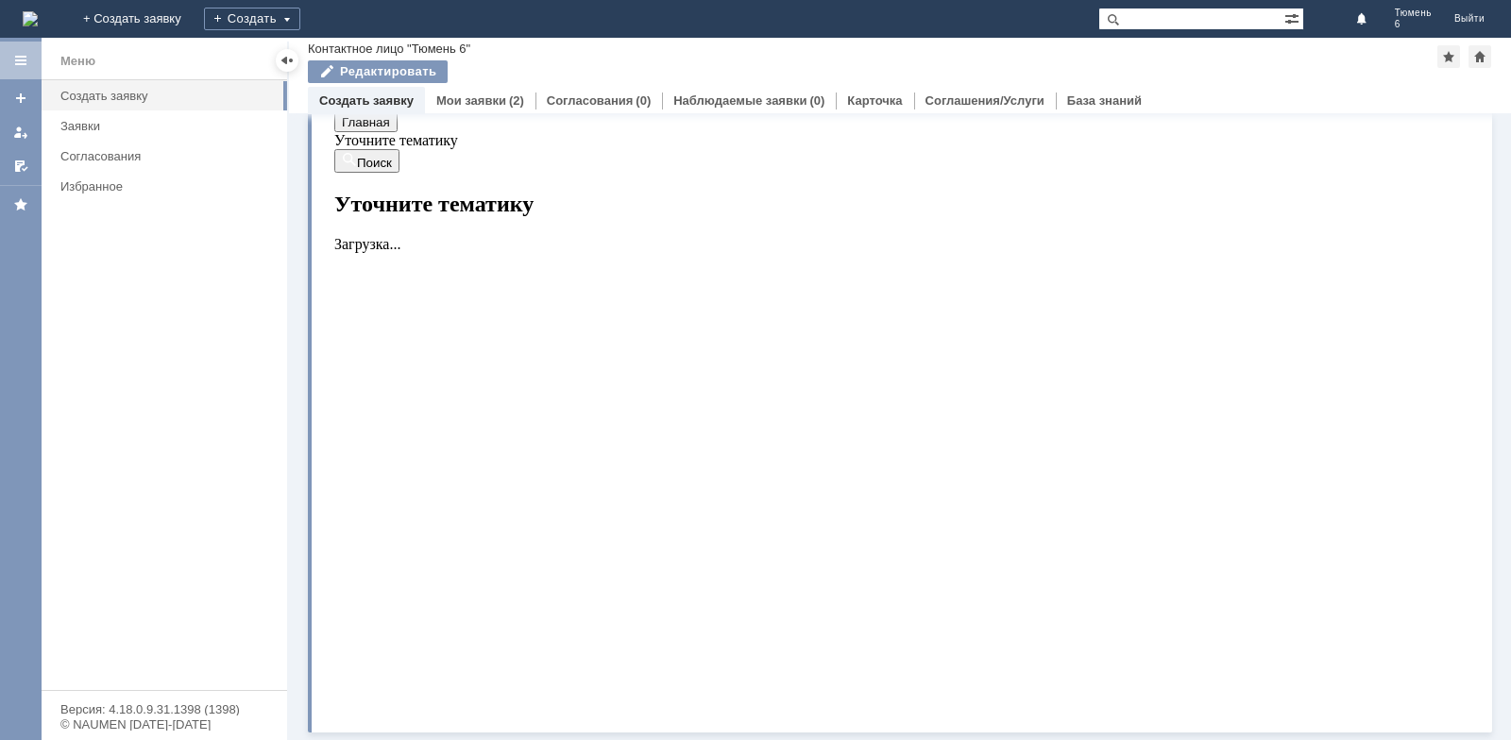
scroll to position [0, 0]
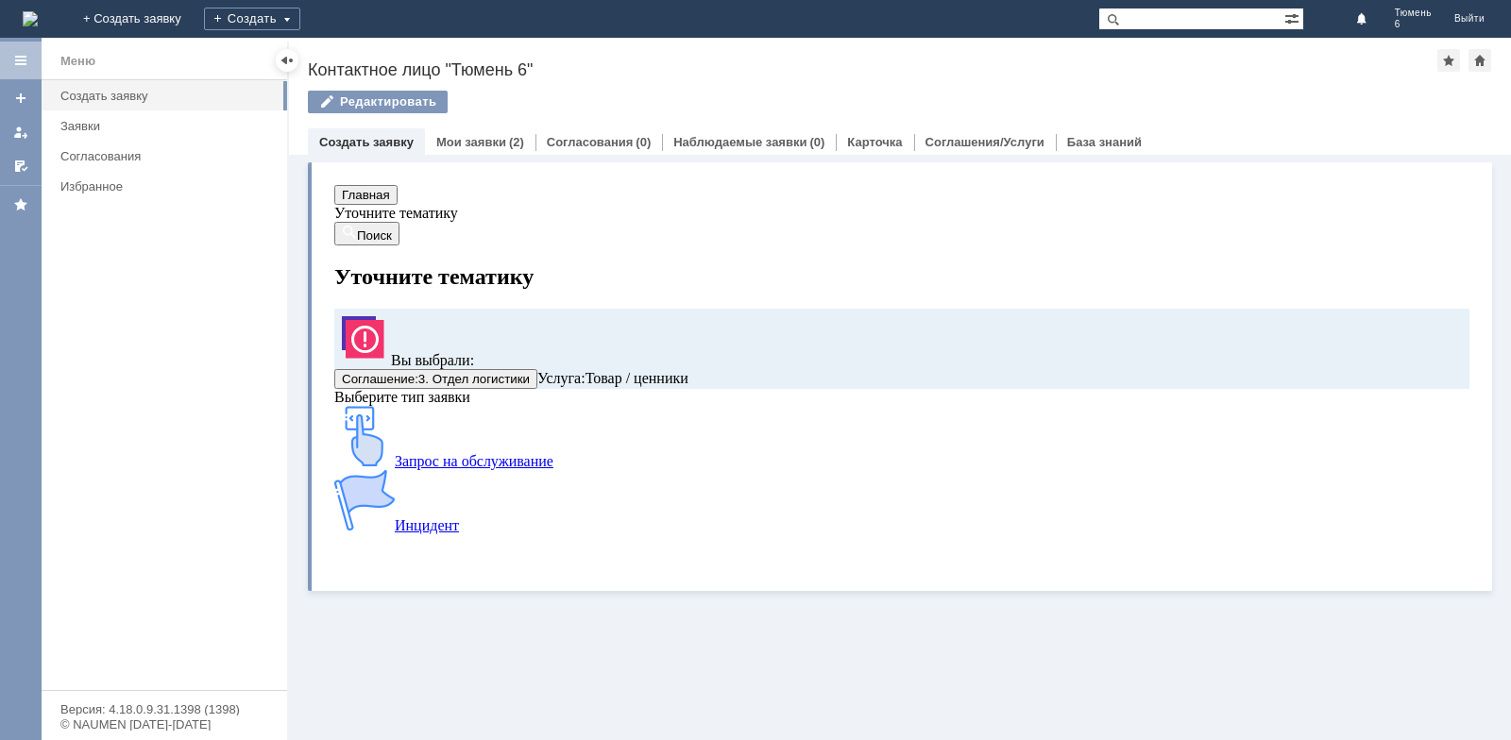
click at [672, 516] on div "Инцидент" at bounding box center [810, 502] width 952 height 64
click at [494, 141] on link "Мои заявки" at bounding box center [471, 142] width 70 height 14
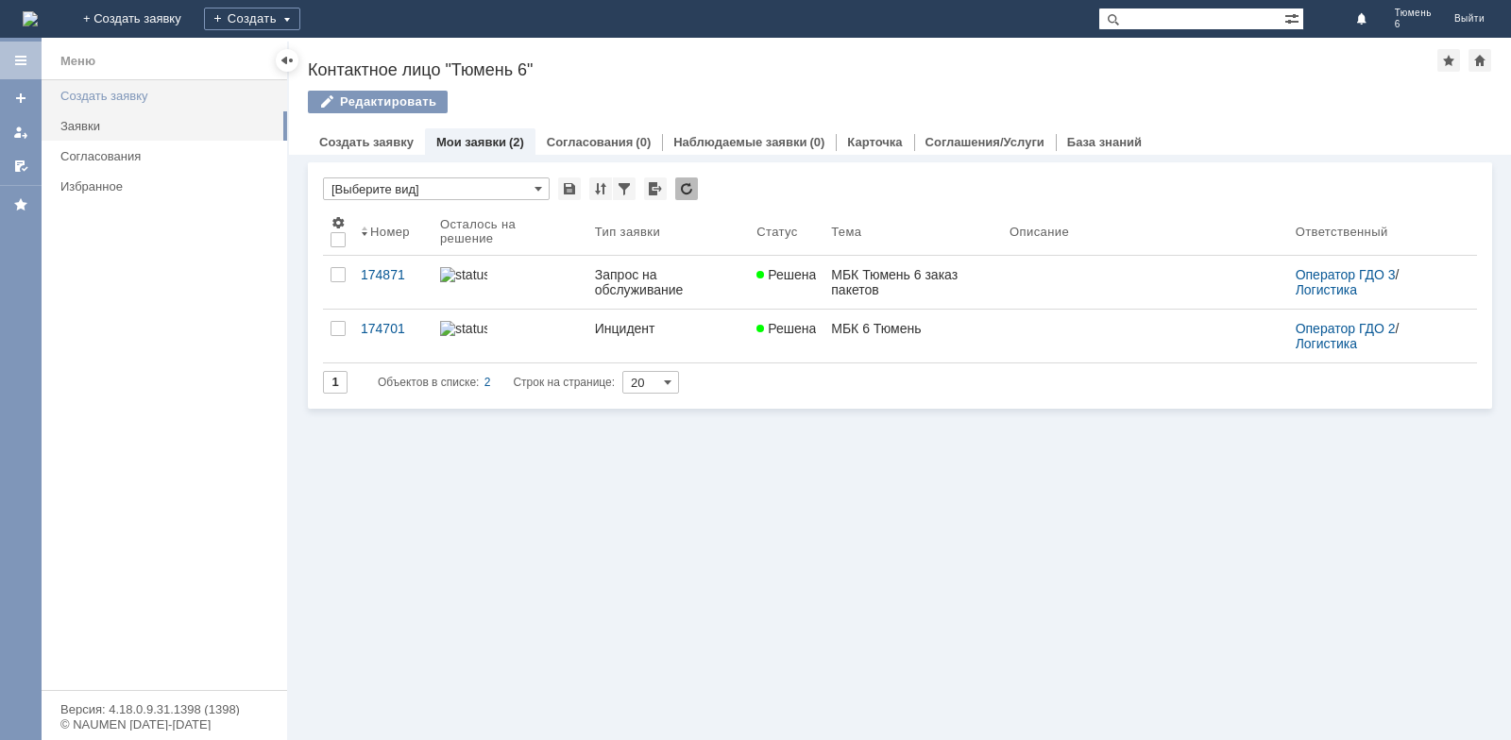
click at [123, 92] on div "Создать заявку" at bounding box center [167, 96] width 215 height 14
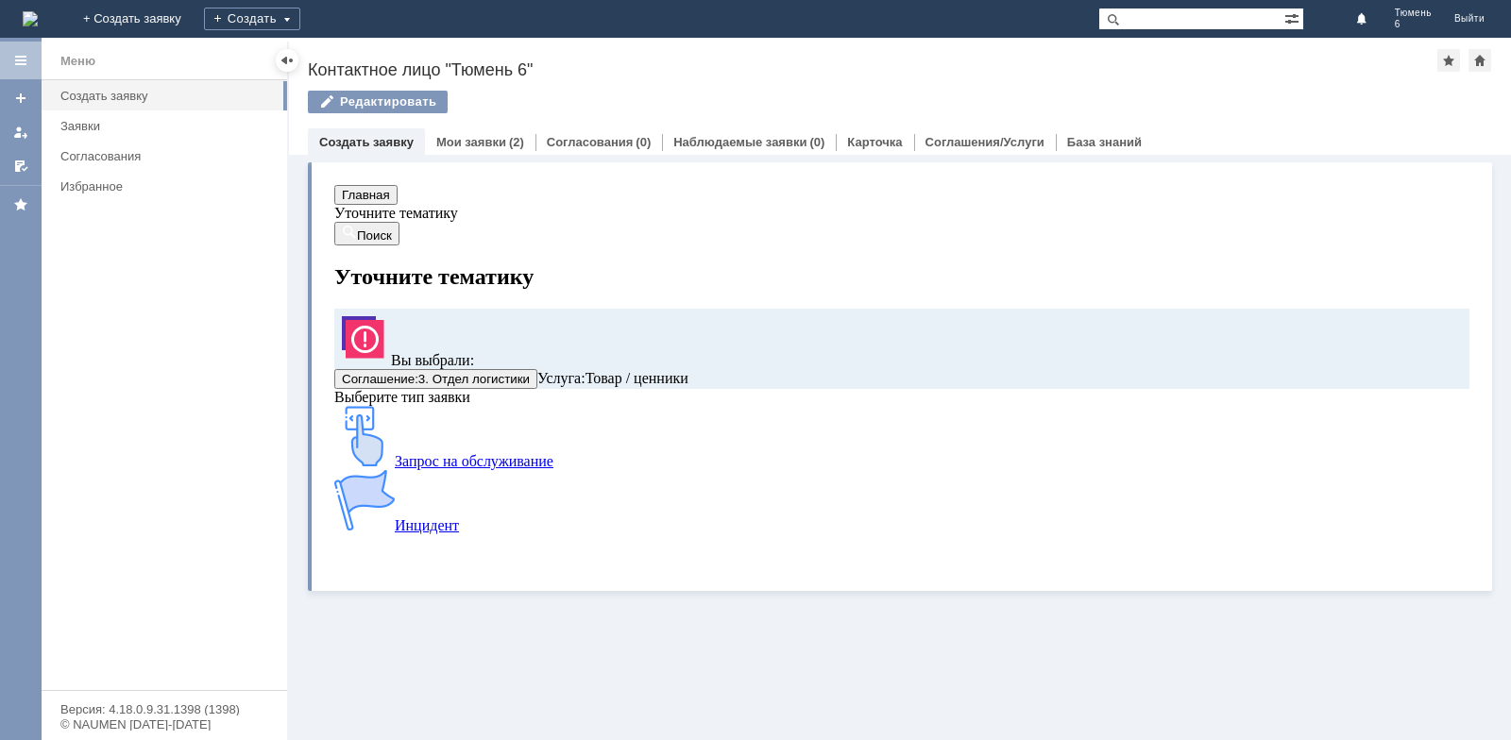
click at [287, 60] on div at bounding box center [287, 60] width 15 height 15
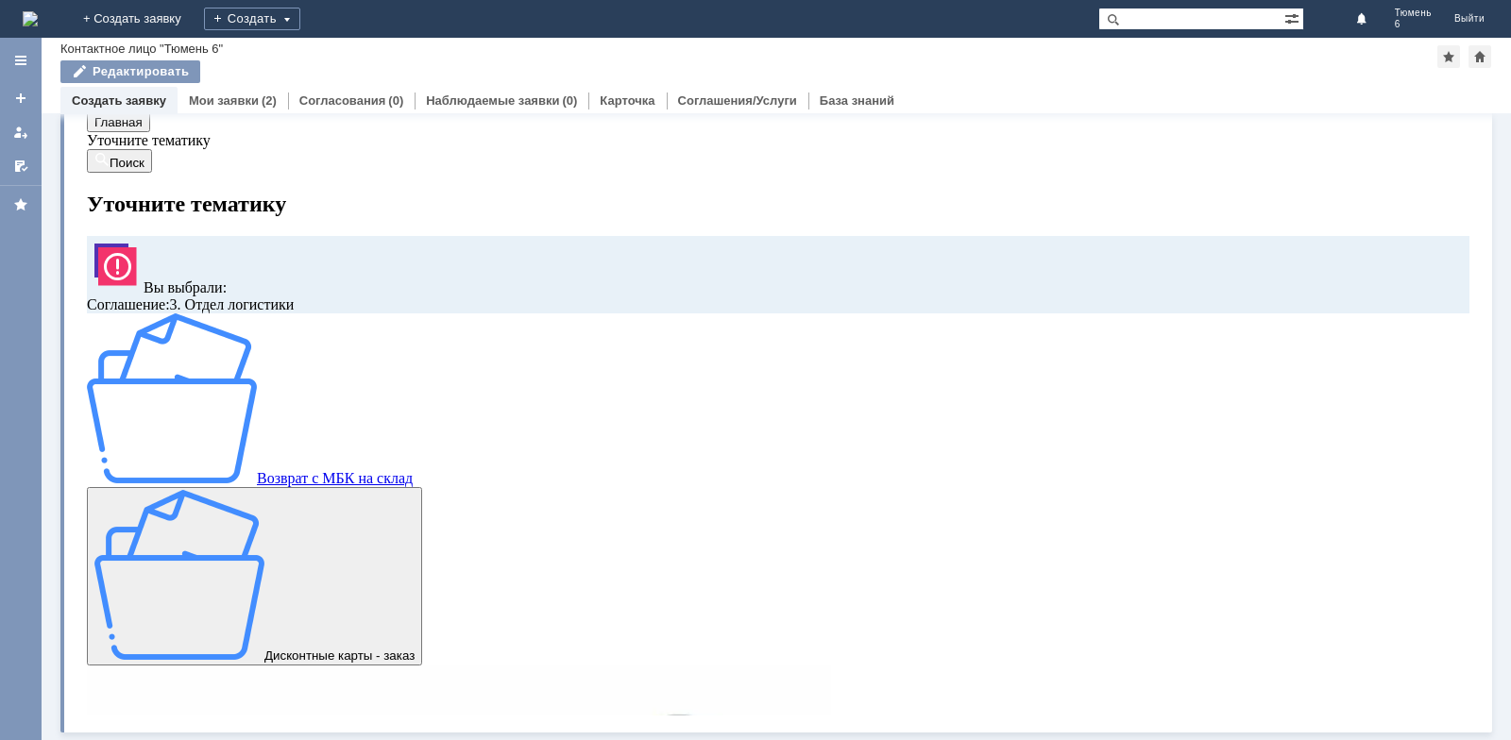
scroll to position [32, 0]
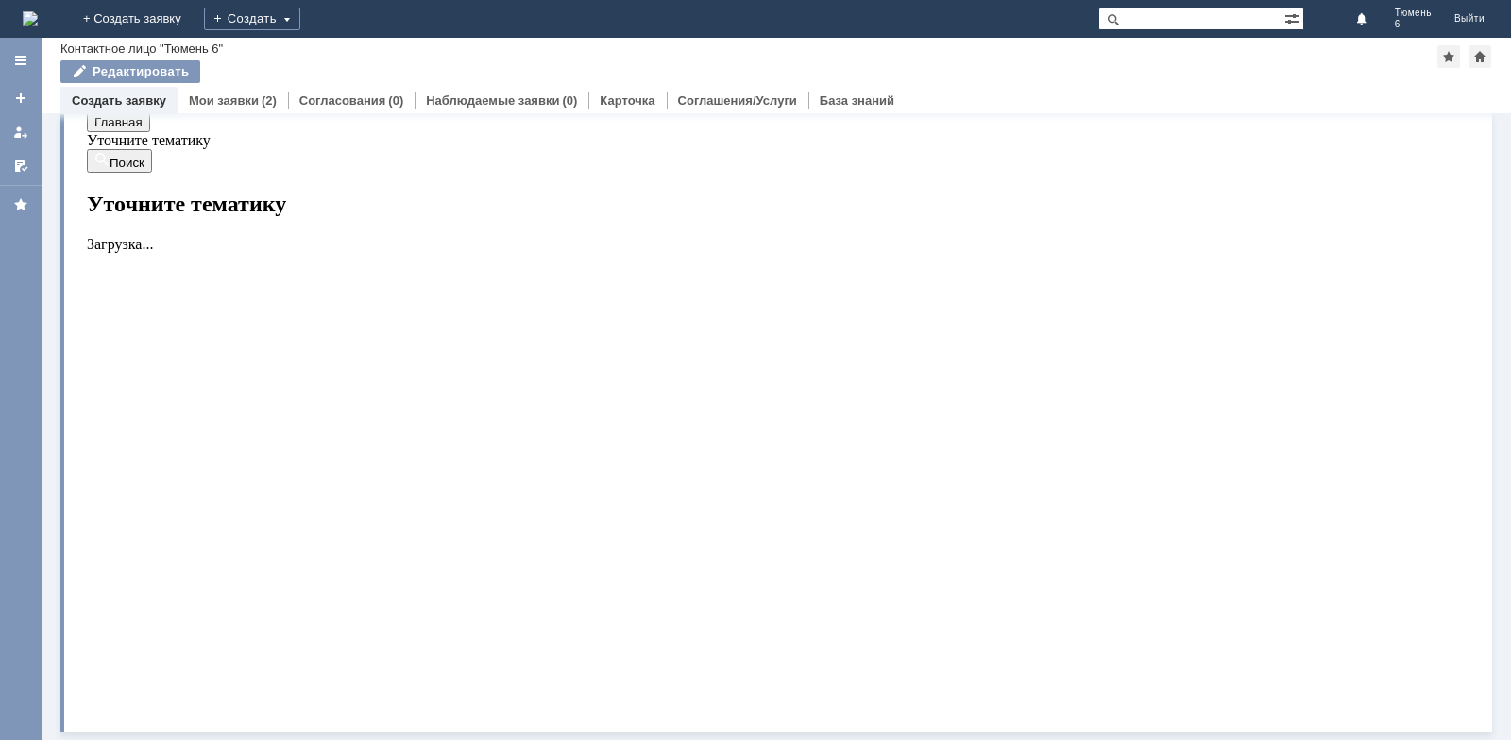
scroll to position [0, 0]
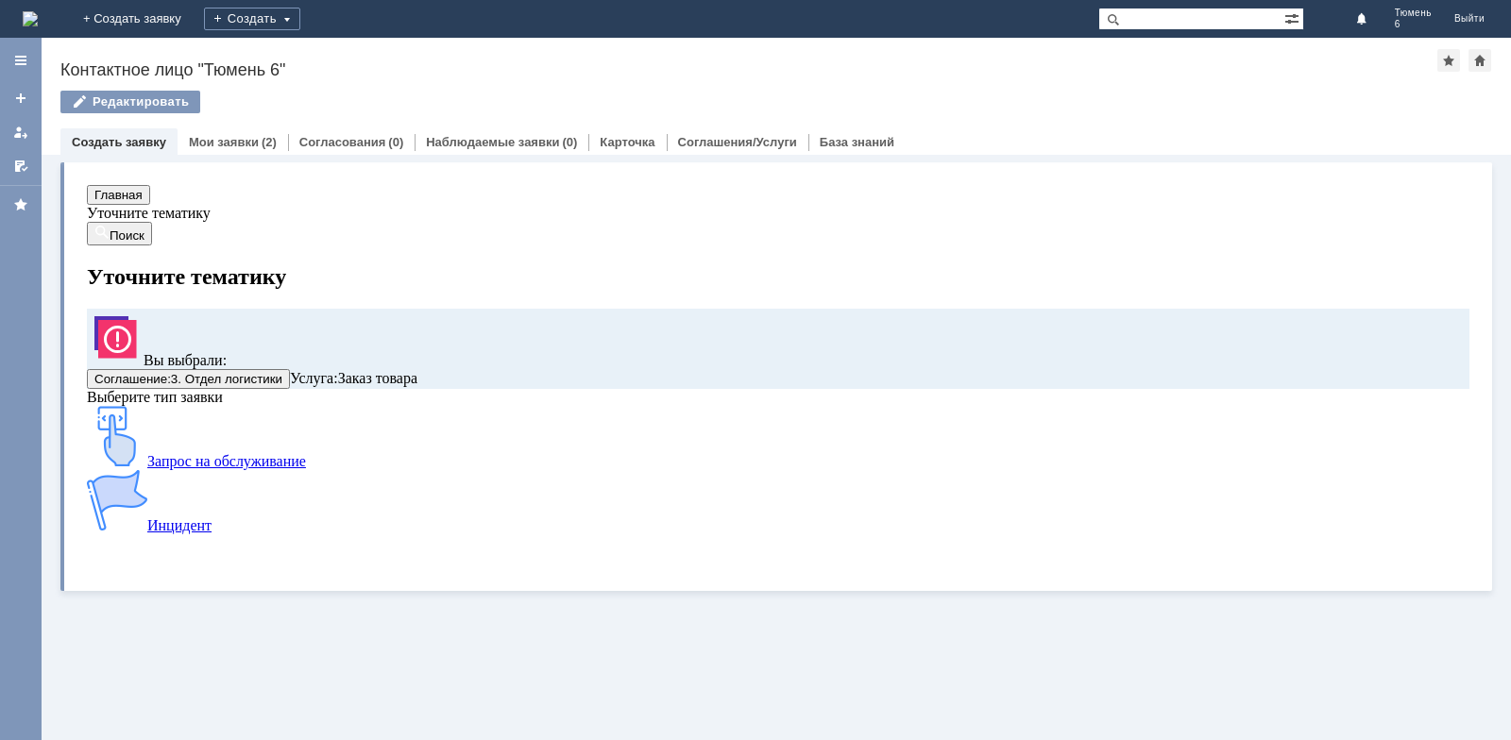
click at [228, 470] on div "Запрос на обслуживание" at bounding box center [721, 438] width 1269 height 64
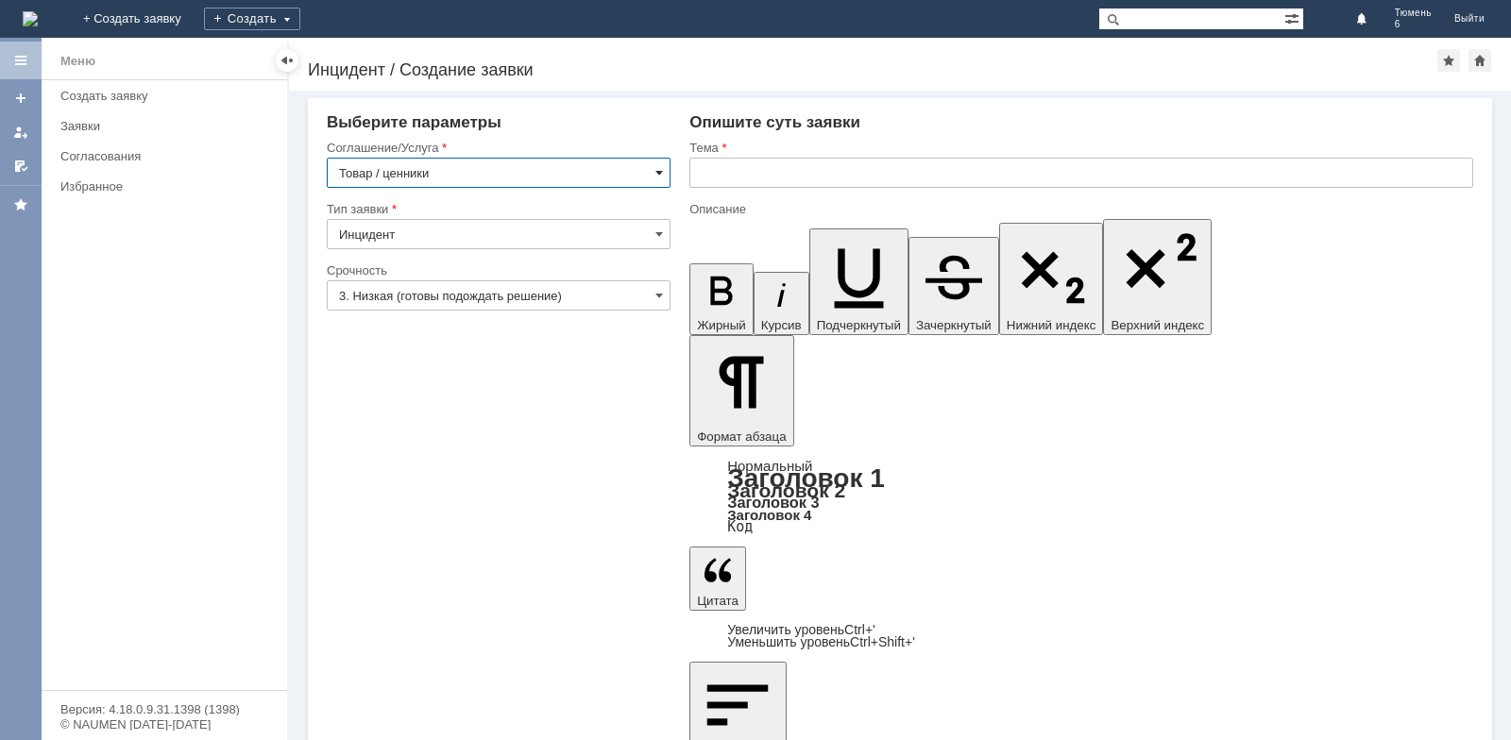
click at [658, 178] on span at bounding box center [659, 172] width 8 height 15
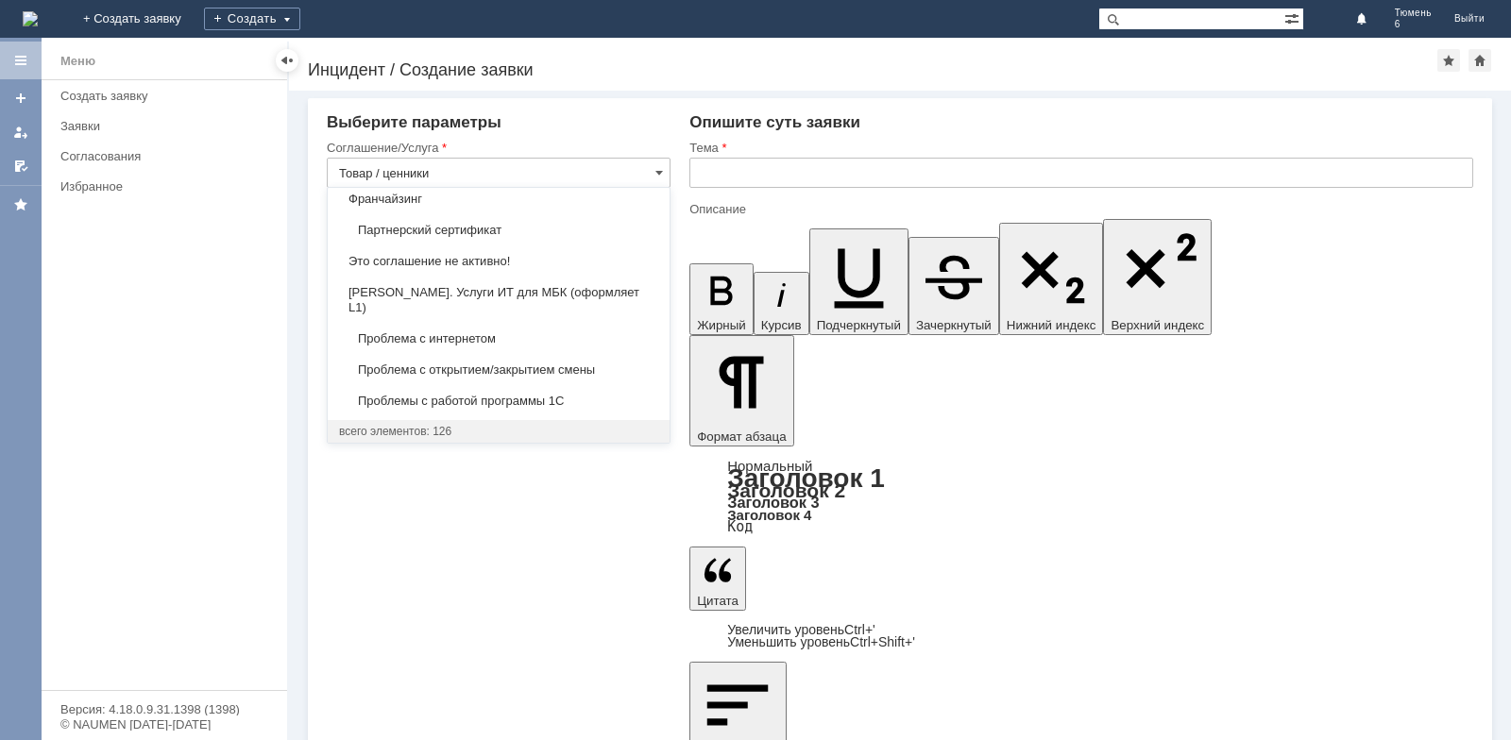
scroll to position [4172, 0]
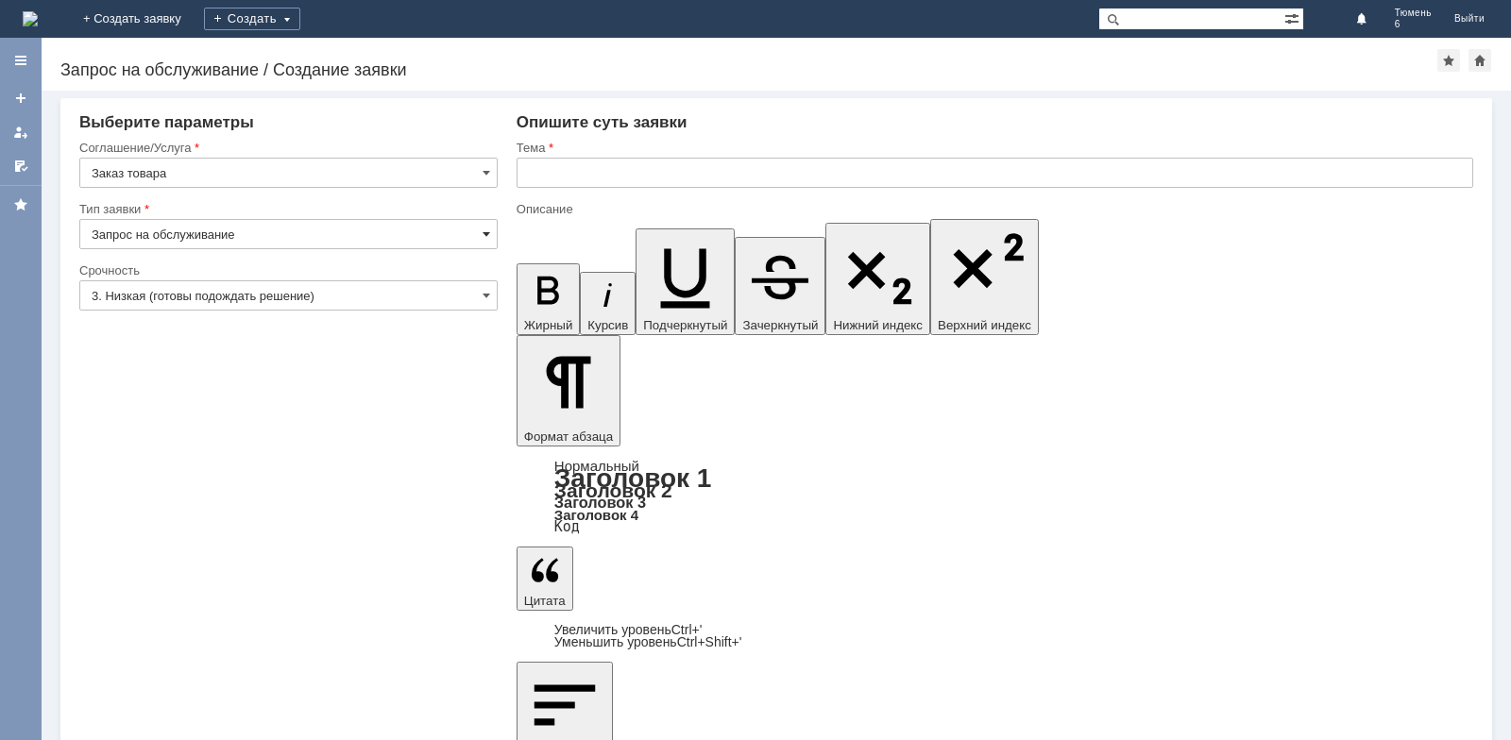
click at [484, 235] on span at bounding box center [487, 234] width 8 height 15
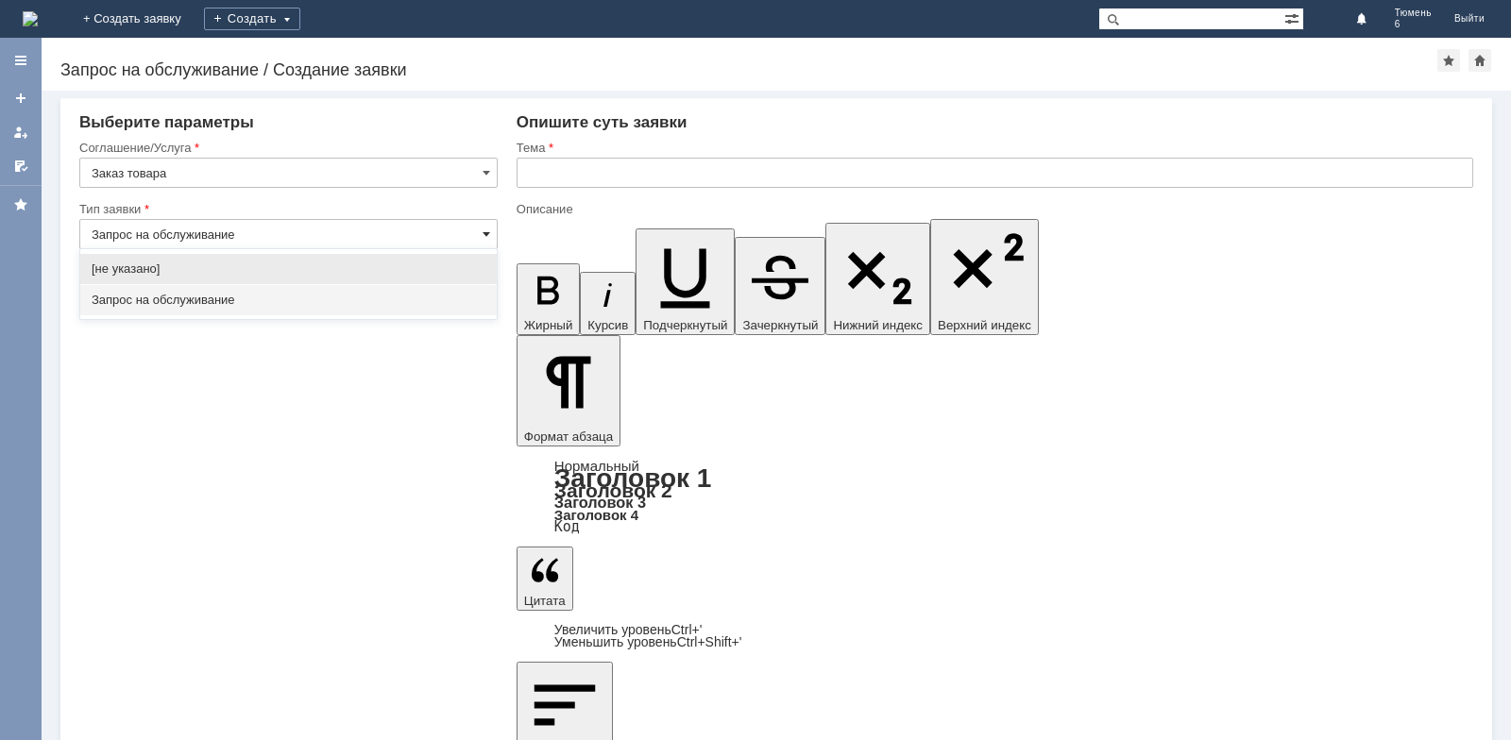
click at [484, 235] on span at bounding box center [487, 234] width 8 height 15
click at [481, 233] on input "Запрос на обслуживание" at bounding box center [288, 234] width 418 height 30
click at [388, 247] on input "Запрос на обслуживание" at bounding box center [288, 234] width 418 height 30
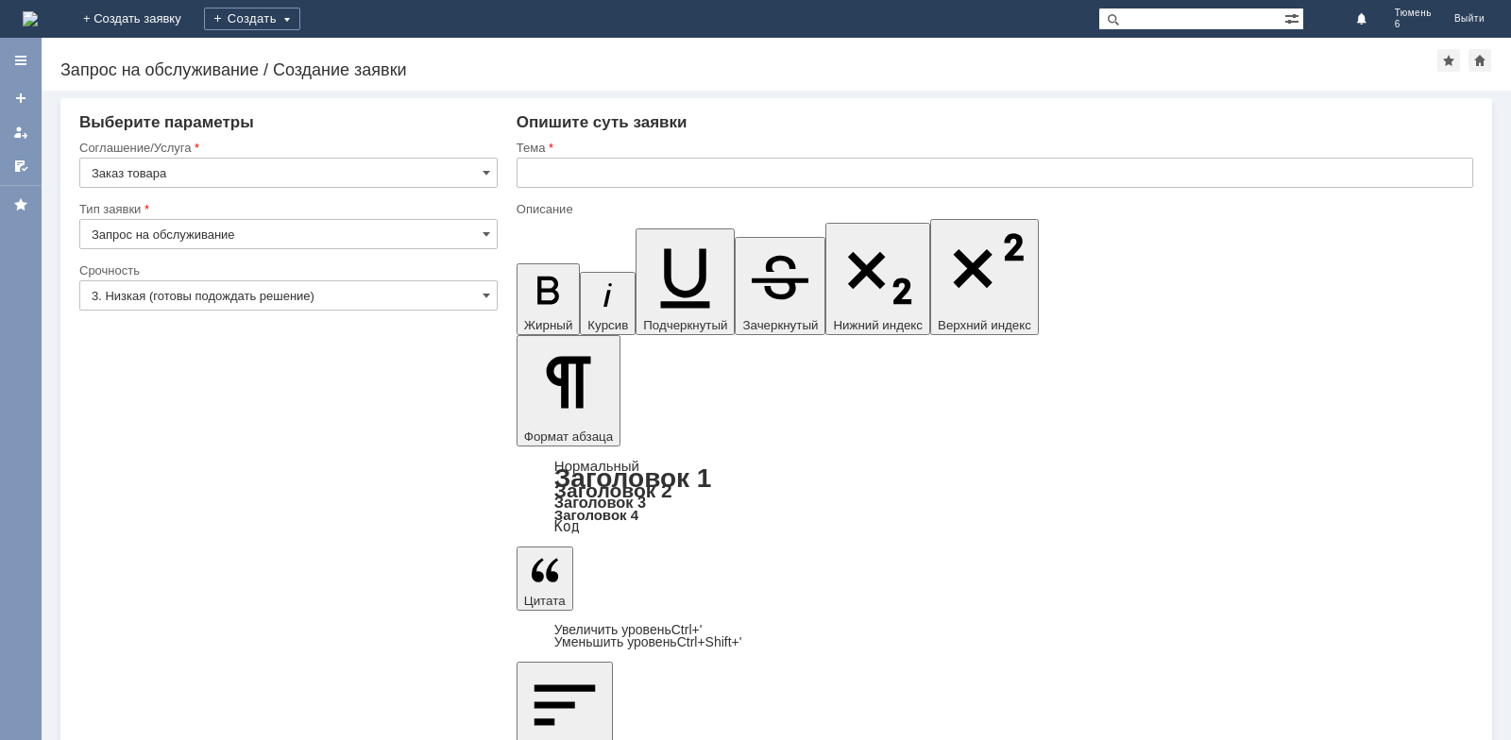
type input "Запрос на обслуживание"
click at [490, 291] on input "3. Низкая (готовы подождать решение)" at bounding box center [288, 296] width 418 height 30
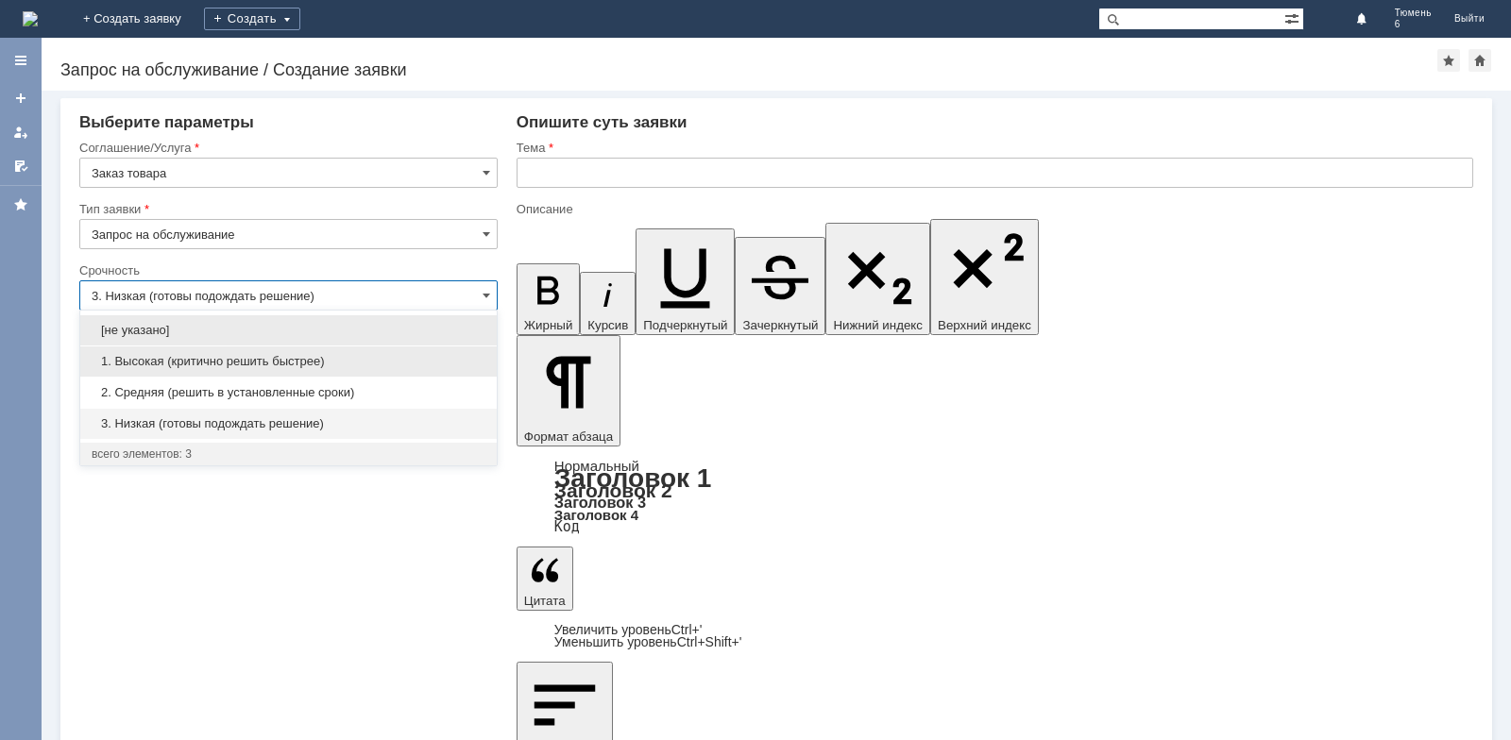
click at [256, 358] on span "1. Высокая (критично решить быстрее)" at bounding box center [289, 361] width 394 height 15
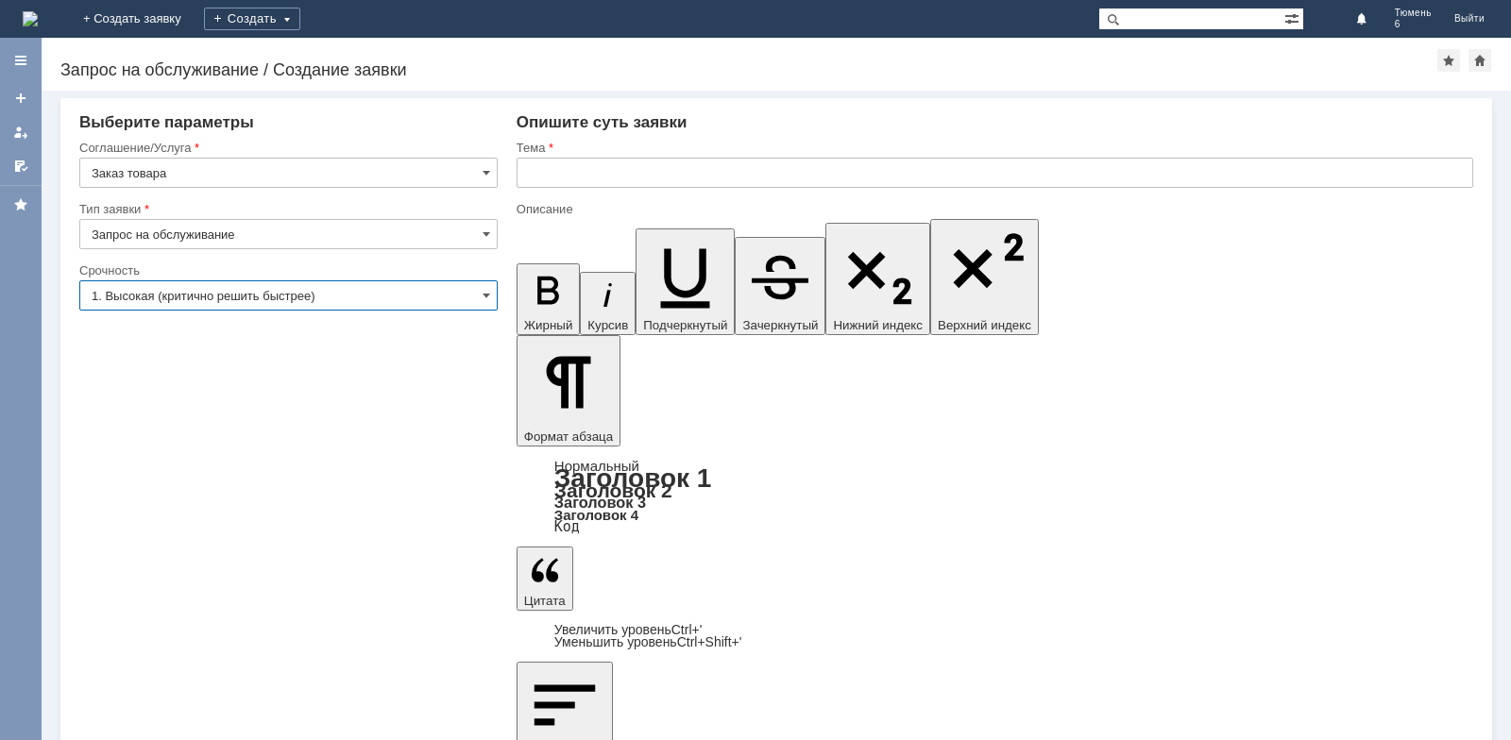
type input "1. Высокая (критично решить быстрее)"
click at [567, 170] on input "text" at bounding box center [995, 173] width 957 height 30
click at [542, 168] on input "text" at bounding box center [995, 173] width 957 height 30
click at [481, 238] on input "Запрос на обслуживание" at bounding box center [288, 234] width 418 height 30
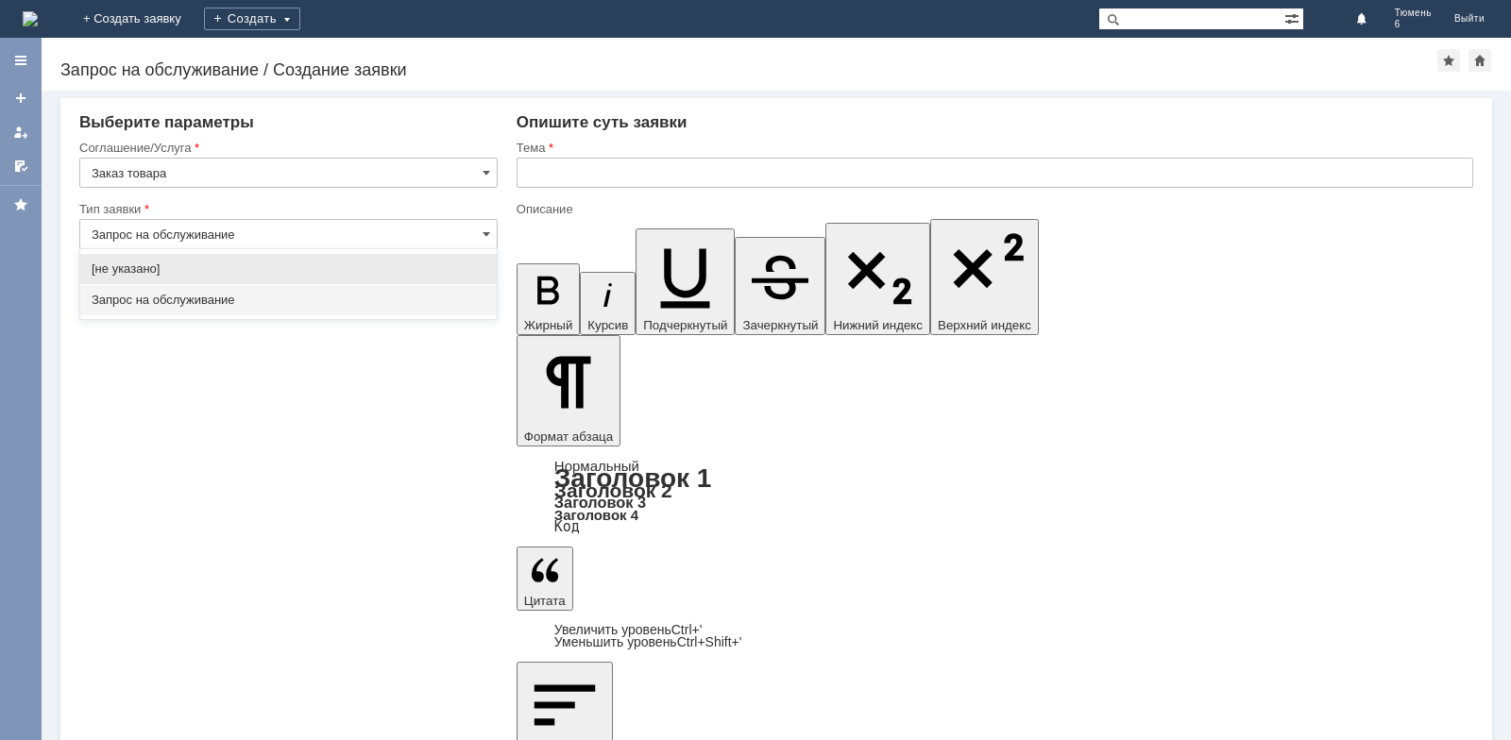
click at [481, 238] on input "Запрос на обслуживание" at bounding box center [288, 234] width 418 height 30
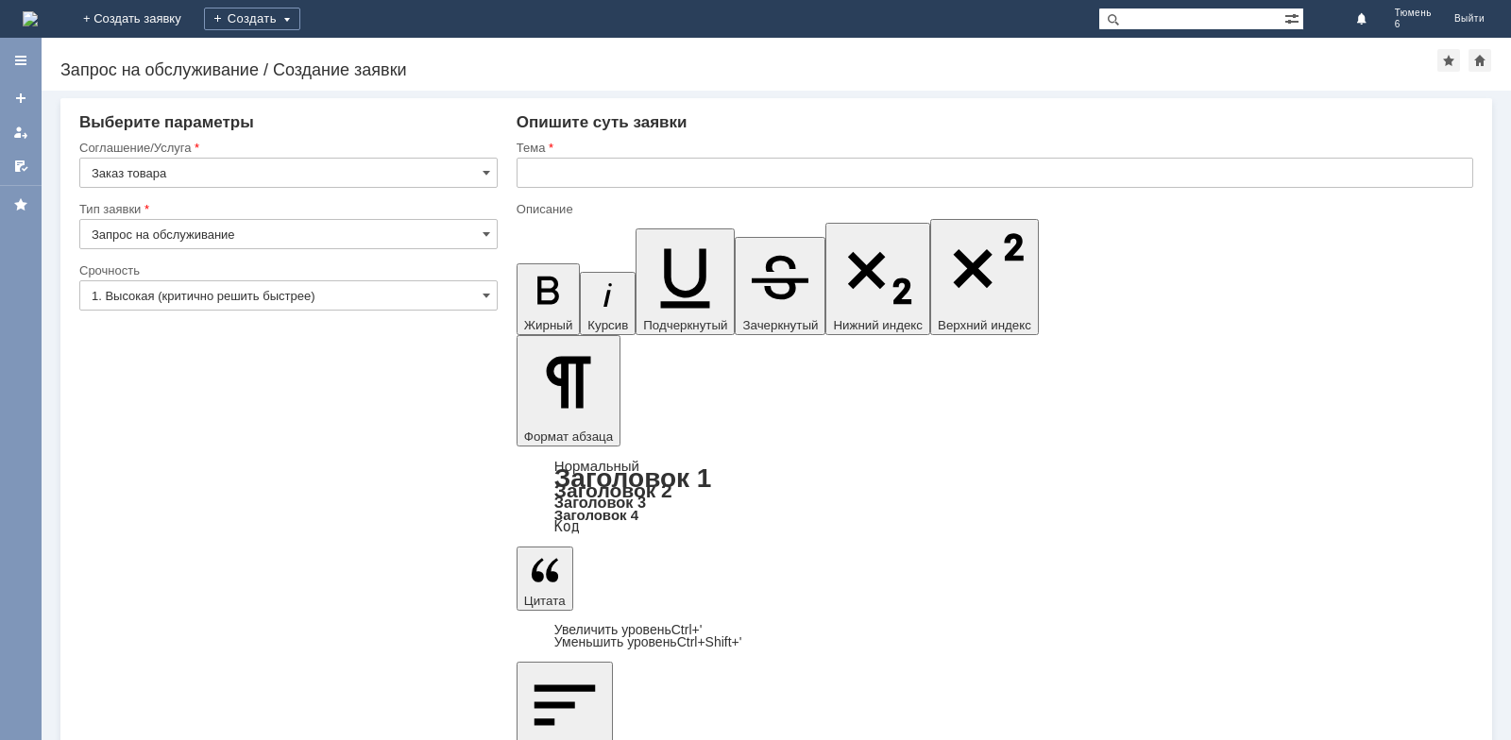
type input "Запрос на обслуживание"
click at [560, 166] on input "text" at bounding box center [995, 173] width 957 height 30
